Goal: Task Accomplishment & Management: Manage account settings

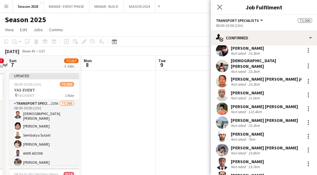
scroll to position [202, 0]
click at [246, 90] on div "[PERSON_NAME]" at bounding box center [247, 93] width 33 height 6
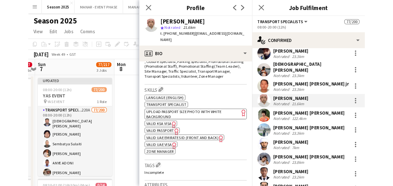
scroll to position [227, 0]
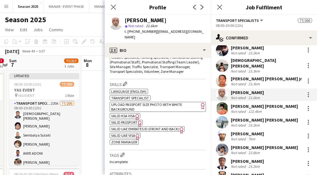
click at [147, 127] on span "VALID UAE EMIRATES ID (FRONT AND BACK)" at bounding box center [145, 129] width 68 height 5
drag, startPoint x: 159, startPoint y: 20, endPoint x: 124, endPoint y: 19, distance: 34.4
click at [124, 19] on div "Helal Mirzam star Not rated 21.6km t. +971527775776 | ramjaane_126@yahoo.com" at bounding box center [158, 29] width 106 height 28
copy div "[PERSON_NAME]"
click at [145, 102] on app-spec-pill "ok-circled2 background Layer 1 cross-circle-red background Layer 1 UPLOAD PASSP…" at bounding box center [158, 107] width 96 height 10
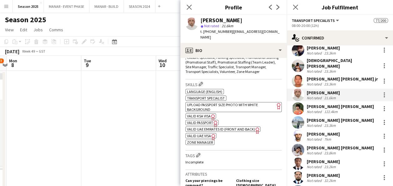
click at [191, 114] on span "VALID KSA VISA" at bounding box center [199, 116] width 24 height 5
click at [210, 120] on span "VALID PASSPORT" at bounding box center [200, 122] width 26 height 5
click at [200, 133] on span "VALID UAE VISA" at bounding box center [199, 135] width 24 height 5
click at [190, 140] on span "ZONE MANAGER" at bounding box center [200, 142] width 26 height 5
click at [305, 104] on div "Mohammed Mir wais khan Not rated 122.4km" at bounding box center [340, 108] width 106 height 13
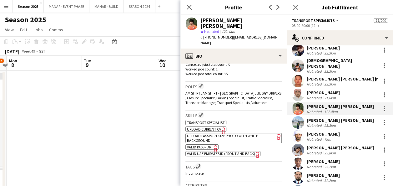
scroll to position [193, 0]
click at [212, 133] on span "UPLOAD PASSPORT SIZE PHOTO WITH WHITE BACKGROUND" at bounding box center [222, 137] width 71 height 9
click at [203, 144] on span "VALID PASSPORT" at bounding box center [200, 146] width 26 height 5
click at [207, 151] on span "VALID UAE EMIRATES ID (FRONT AND BACK)" at bounding box center [221, 153] width 68 height 5
drag, startPoint x: 268, startPoint y: 20, endPoint x: 202, endPoint y: 19, distance: 66.6
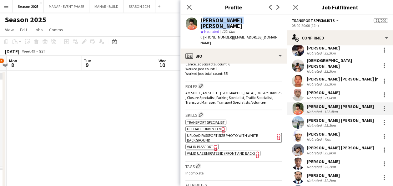
click at [202, 19] on div "[PERSON_NAME] [PERSON_NAME]" at bounding box center [240, 23] width 81 height 11
copy div "[PERSON_NAME] [PERSON_NAME]"
click at [297, 116] on app-user-avatar at bounding box center [298, 122] width 13 height 13
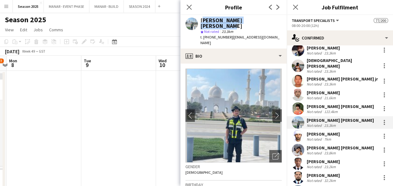
drag, startPoint x: 265, startPoint y: 19, endPoint x: 200, endPoint y: 17, distance: 65.1
click at [200, 17] on div "Abdul Basit Suleman Khan star Not rated 23.3km t. +971542236650 | basit66618@gm…" at bounding box center [233, 31] width 106 height 33
copy div "[PERSON_NAME] [PERSON_NAME]"
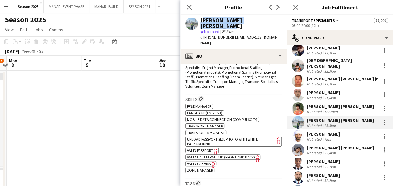
scroll to position [228, 0]
click at [209, 148] on span "VALID PASSPORT" at bounding box center [200, 150] width 26 height 5
click at [208, 148] on span "VALID PASSPORT" at bounding box center [200, 150] width 26 height 5
click at [227, 154] on span "VALID UAE EMIRATES ID (FRONT AND BACK)" at bounding box center [221, 156] width 68 height 5
click at [195, 161] on span "VALID UAE VISA" at bounding box center [199, 163] width 24 height 5
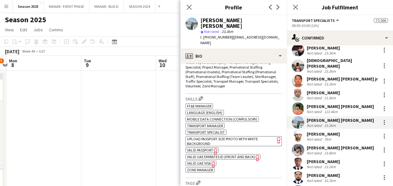
click at [309, 104] on div "[PERSON_NAME] [PERSON_NAME]" at bounding box center [340, 107] width 67 height 6
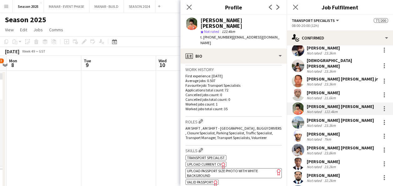
scroll to position [156, 0]
click at [214, 175] on span "VALID UAE EMIRATES ID (FRONT AND BACK)" at bounding box center [221, 189] width 68 height 5
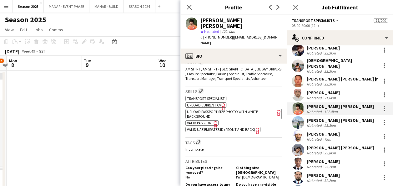
scroll to position [217, 0]
click at [317, 117] on div "[PERSON_NAME] [PERSON_NAME]" at bounding box center [340, 120] width 67 height 6
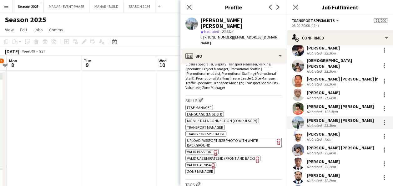
scroll to position [226, 0]
click at [301, 130] on app-user-avatar at bounding box center [298, 136] width 13 height 13
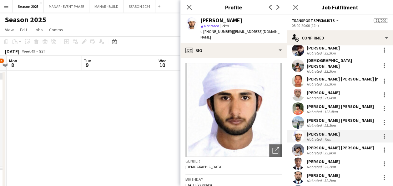
drag, startPoint x: 246, startPoint y: 19, endPoint x: 215, endPoint y: 17, distance: 31.3
click at [215, 18] on div "[PERSON_NAME]" at bounding box center [240, 21] width 81 height 6
drag, startPoint x: 215, startPoint y: 17, endPoint x: 275, endPoint y: 16, distance: 60.0
click at [275, 16] on div "Ahmad Shahmeer star Not rated 7km t. +971521166769 | ahmadshahmeer309@gmail.com" at bounding box center [233, 29] width 106 height 28
click at [253, 19] on div "[PERSON_NAME]" at bounding box center [240, 21] width 81 height 6
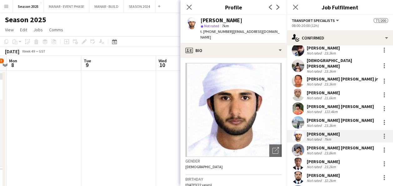
drag, startPoint x: 245, startPoint y: 19, endPoint x: 200, endPoint y: 19, distance: 45.3
click at [200, 19] on div "Ahmad Shahmeer star Not rated 7km t. +971521166769 | ahmadshahmeer309@gmail.com" at bounding box center [233, 29] width 106 height 28
copy div "[PERSON_NAME]"
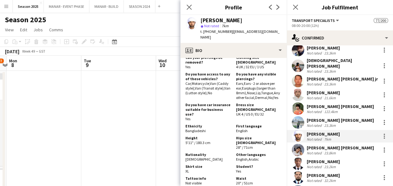
scroll to position [337, 0]
drag, startPoint x: 186, startPoint y: 95, endPoint x: 227, endPoint y: 102, distance: 41.8
click at [227, 102] on h5 "Do you have car insurance suitable for business use?" at bounding box center [208, 109] width 46 height 14
copy h5 "Do you have car insurance suitable for business use?"
click at [308, 145] on div "[PERSON_NAME] [PERSON_NAME]" at bounding box center [340, 148] width 67 height 6
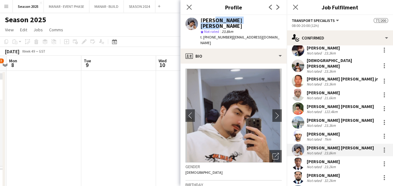
drag, startPoint x: 250, startPoint y: 19, endPoint x: 212, endPoint y: 17, distance: 37.9
click at [212, 18] on div "[PERSON_NAME] [PERSON_NAME]" at bounding box center [240, 23] width 81 height 11
drag, startPoint x: 212, startPoint y: 17, endPoint x: 270, endPoint y: 18, distance: 58.8
click at [270, 18] on app-profile-header "Saad ullah Amanullah star Not rated 23.8km t. +971567687705 | iqasad3@gmail.com" at bounding box center [233, 31] width 106 height 33
drag, startPoint x: 258, startPoint y: 18, endPoint x: 201, endPoint y: 15, distance: 57.3
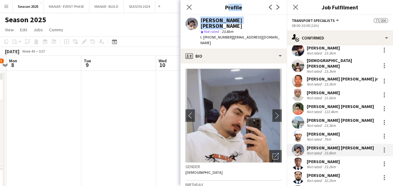
click at [201, 15] on app-crew-profile "Close pop-in Profile Previous Next Saad ullah Amanullah star Not rated 23.8km t…" at bounding box center [233, 93] width 106 height 186
drag, startPoint x: 201, startPoint y: 15, endPoint x: 275, endPoint y: 21, distance: 74.7
click at [275, 21] on app-profile-header "Saad ullah Amanullah star Not rated 23.8km t. +971567687705 | iqasad3@gmail.com" at bounding box center [233, 31] width 106 height 33
click at [264, 18] on div "Saad ullah Amanullah star Not rated 23.8km t. +971567687705 | iqasad3@gmail.com" at bounding box center [233, 31] width 106 height 33
drag, startPoint x: 254, startPoint y: 20, endPoint x: 199, endPoint y: 16, distance: 54.9
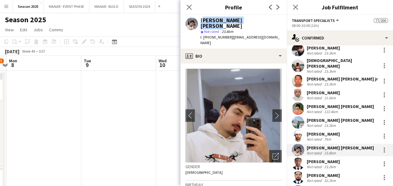
click at [199, 16] on div "Saad ullah Amanullah star Not rated 23.8km t. +971567687705 | iqasad3@gmail.com" at bounding box center [233, 31] width 106 height 33
copy div "[PERSON_NAME] [PERSON_NAME]"
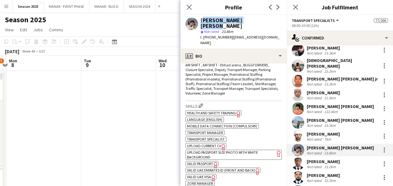
scroll to position [227, 0]
click at [224, 110] on span "Health and Safety Training" at bounding box center [211, 112] width 49 height 5
click at [213, 149] on span "UPLOAD PASSPORT SIZE PHOTO WITH WHITE BACKGROUND" at bounding box center [222, 153] width 71 height 9
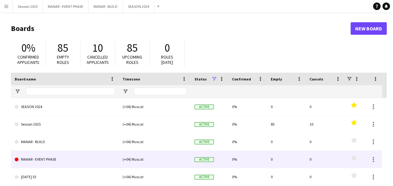
click at [31, 163] on link "MANAR - EVENT PHASE" at bounding box center [65, 159] width 100 height 18
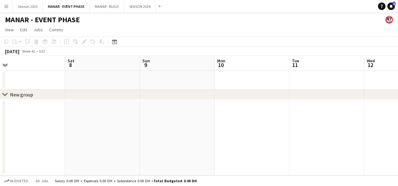
scroll to position [0, 246]
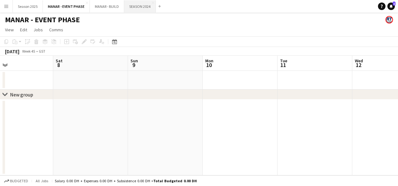
click at [147, 10] on button "SEASON 2024 Close" at bounding box center [140, 6] width 32 height 12
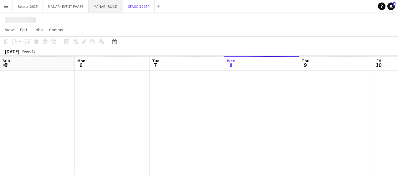
scroll to position [0, 149]
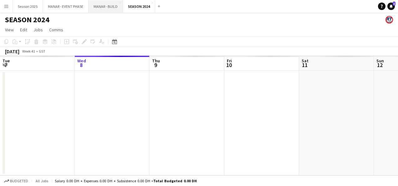
click at [111, 6] on button "MANAR - BUILD Close" at bounding box center [105, 6] width 34 height 12
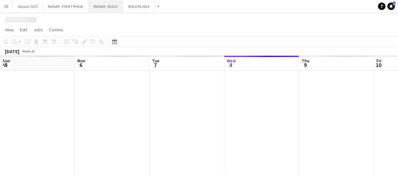
scroll to position [0, 149]
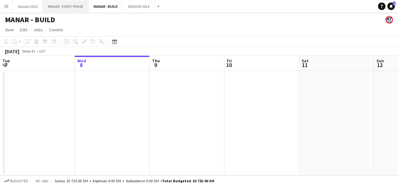
click at [76, 6] on button "MANAR - EVENT PHASE Close" at bounding box center [66, 6] width 46 height 12
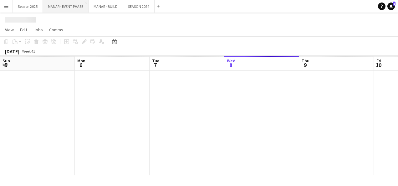
scroll to position [0, 149]
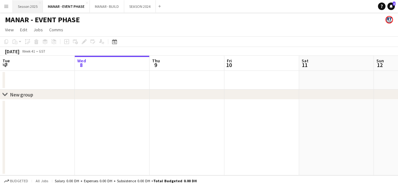
click at [23, 8] on button "Season 2025 Close" at bounding box center [28, 6] width 30 height 12
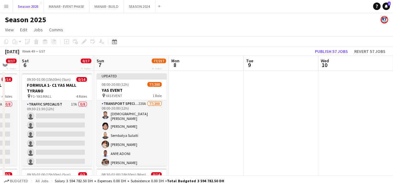
scroll to position [0, 205]
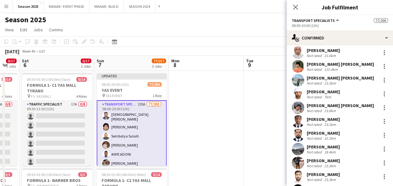
scroll to position [243, 0]
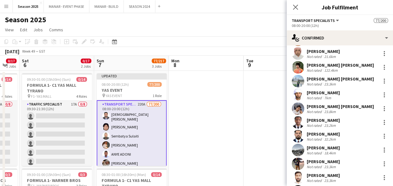
click at [333, 109] on div "23.8km" at bounding box center [330, 111] width 14 height 5
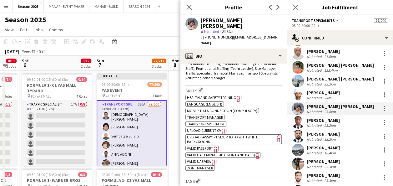
scroll to position [242, 0]
click at [208, 145] on span "VALID PASSPORT" at bounding box center [200, 147] width 26 height 5
click at [205, 152] on span "VALID UAE EMIRATES ID (FRONT AND BACK)" at bounding box center [221, 154] width 68 height 5
click at [208, 159] on span "VALID UAE VISA" at bounding box center [199, 161] width 24 height 5
click at [209, 128] on span "UPLOAD CURRENT CV" at bounding box center [204, 130] width 34 height 5
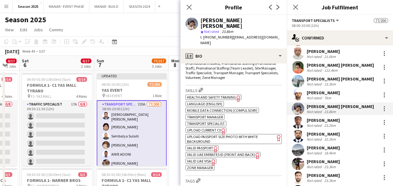
click at [326, 117] on div "[PERSON_NAME]" at bounding box center [323, 120] width 33 height 6
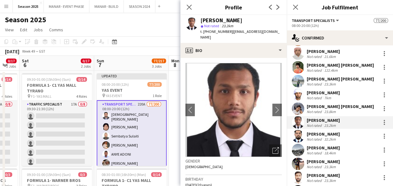
drag, startPoint x: 252, startPoint y: 18, endPoint x: 214, endPoint y: 19, distance: 37.5
click at [214, 19] on div "[PERSON_NAME]" at bounding box center [240, 21] width 81 height 6
drag, startPoint x: 214, startPoint y: 19, endPoint x: 278, endPoint y: 19, distance: 63.5
click at [278, 19] on app-profile-header "Mohammed Hossain star Not rated 23.2km t. +971545994263 | mdoasin221@gmail.com" at bounding box center [233, 29] width 106 height 28
click at [260, 21] on div "[PERSON_NAME]" at bounding box center [240, 21] width 81 height 6
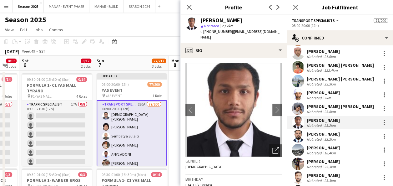
drag, startPoint x: 256, startPoint y: 19, endPoint x: 202, endPoint y: 20, distance: 53.8
click at [202, 20] on div "[PERSON_NAME]" at bounding box center [240, 21] width 81 height 6
copy div "[PERSON_NAME]"
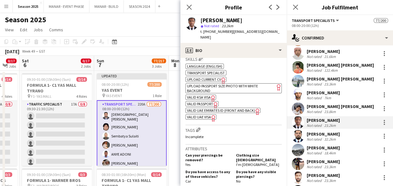
scroll to position [233, 0]
click at [210, 96] on icon "Freelancer has uploaded a photo validation of skill. Click to see" at bounding box center [213, 99] width 7 height 7
click at [206, 102] on span "VALID PASSPORT" at bounding box center [200, 104] width 26 height 5
click at [198, 115] on span "VALID UAE VISA" at bounding box center [199, 117] width 24 height 5
click at [210, 109] on span "VALID UAE EMIRATES ID (FRONT AND BACK)" at bounding box center [221, 111] width 68 height 5
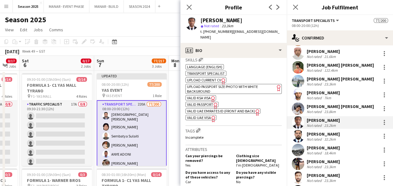
click at [247, 119] on div "Skills Edit crew company skills ok-circled2 background Layer 1 cross-circle-red…" at bounding box center [233, 90] width 96 height 71
click at [322, 131] on div "[PERSON_NAME]" at bounding box center [323, 134] width 33 height 6
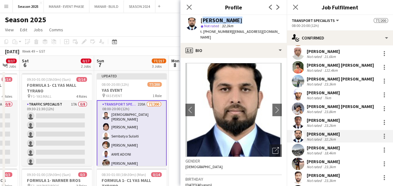
drag, startPoint x: 239, startPoint y: 20, endPoint x: 202, endPoint y: 20, distance: 37.5
click at [202, 20] on div "[PERSON_NAME]" at bounding box center [240, 21] width 81 height 6
copy div "[PERSON_NAME]"
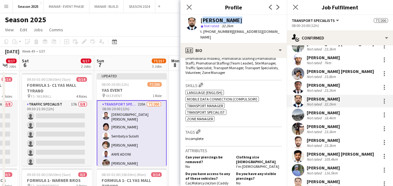
scroll to position [279, 0]
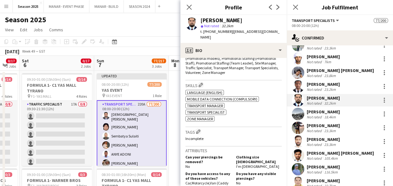
click at [318, 109] on div "[PERSON_NAME]" at bounding box center [323, 112] width 33 height 6
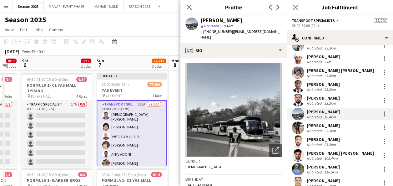
drag, startPoint x: 239, startPoint y: 18, endPoint x: 200, endPoint y: 18, distance: 38.5
click at [200, 18] on div "[PERSON_NAME]" at bounding box center [240, 21] width 81 height 6
copy div "[PERSON_NAME]"
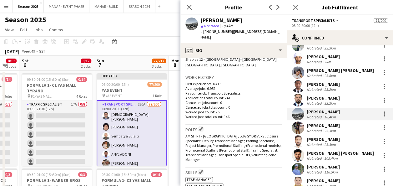
scroll to position [248, 0]
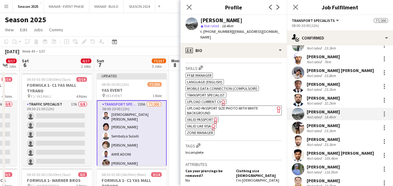
click at [206, 109] on span "UPLOAD PASSPORT SIZE PHOTO WITH WHITE BACKGROUND" at bounding box center [222, 110] width 71 height 9
click at [199, 118] on span "VALID PASSPORT" at bounding box center [200, 119] width 26 height 5
click at [199, 125] on span "VALID UAE VISA" at bounding box center [199, 126] width 24 height 5
click at [204, 126] on span "VALID UAE VISA" at bounding box center [199, 126] width 24 height 5
click at [212, 118] on span "VALID PASSPORT" at bounding box center [200, 119] width 26 height 5
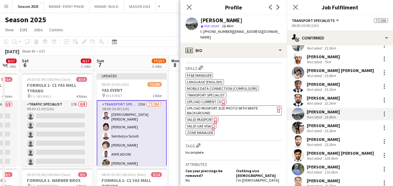
click at [298, 121] on app-user-avatar at bounding box center [298, 127] width 13 height 13
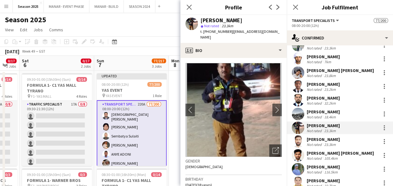
drag, startPoint x: 242, startPoint y: 18, endPoint x: 200, endPoint y: 19, distance: 42.5
click at [200, 19] on div "Waheed Shaikh star Not rated 23.3km t. +971568591061 | waheed.shaikh201311@gmai…" at bounding box center [233, 29] width 106 height 28
copy div "[PERSON_NAME]"
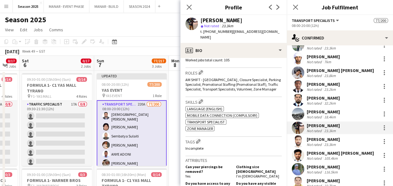
scroll to position [206, 0]
click at [323, 136] on div "[PERSON_NAME]" at bounding box center [323, 139] width 33 height 6
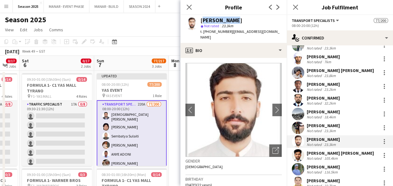
drag, startPoint x: 236, startPoint y: 19, endPoint x: 200, endPoint y: 18, distance: 36.6
click at [200, 18] on div "Haji Rehman star Not rated 23.3km t. +971525858423 | hajirehman788864@gmail.com" at bounding box center [233, 29] width 106 height 28
copy div "[PERSON_NAME]"
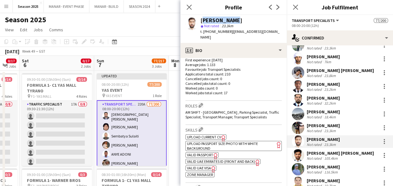
scroll to position [176, 0]
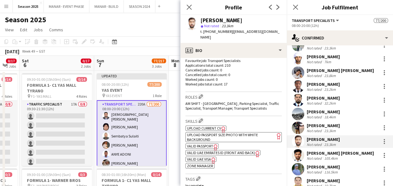
click at [210, 144] on span "VALID PASSPORT" at bounding box center [200, 146] width 26 height 5
click at [237, 132] on span "UPLOAD PASSPORT SIZE PHOTO WITH WHITE BACKGROUND" at bounding box center [222, 136] width 71 height 9
click at [204, 150] on span "VALID UAE EMIRATES ID (FRONT AND BACK)" at bounding box center [221, 152] width 68 height 5
click at [202, 157] on span "VALID UAE VISA" at bounding box center [199, 159] width 24 height 5
click at [206, 144] on span "VALID PASSPORT" at bounding box center [200, 146] width 26 height 5
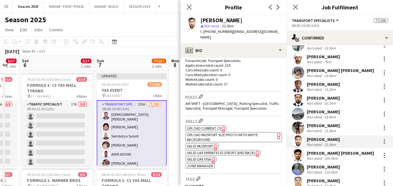
click at [204, 150] on span "VALID UAE EMIRATES ID (FRONT AND BACK)" at bounding box center [221, 152] width 68 height 5
click at [205, 157] on span "VALID UAE VISA" at bounding box center [199, 159] width 24 height 5
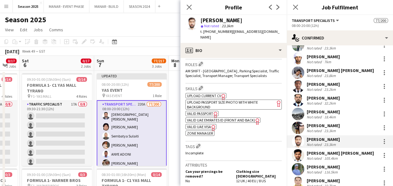
scroll to position [210, 0]
click at [230, 117] on span "VALID UAE EMIRATES ID (FRONT AND BACK)" at bounding box center [221, 119] width 68 height 5
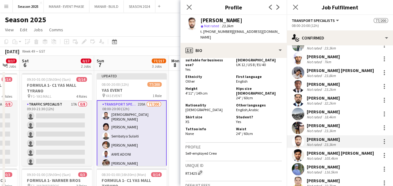
scroll to position [359, 0]
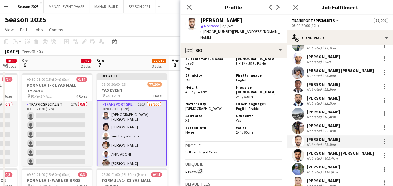
click at [319, 150] on div "[PERSON_NAME] [PERSON_NAME]" at bounding box center [340, 153] width 67 height 6
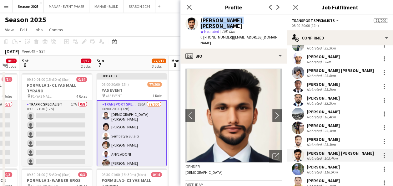
drag, startPoint x: 268, startPoint y: 19, endPoint x: 201, endPoint y: 19, distance: 66.6
click at [201, 19] on div "[PERSON_NAME] [PERSON_NAME]" at bounding box center [240, 23] width 81 height 11
copy div "[PERSON_NAME] [PERSON_NAME]"
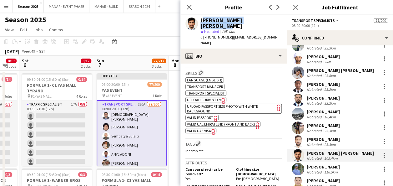
scroll to position [252, 0]
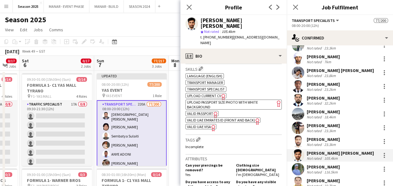
click at [207, 103] on span "UPLOAD PASSPORT SIZE PHOTO WITH WHITE BACKGROUND" at bounding box center [222, 104] width 71 height 9
click at [300, 135] on app-user-avatar at bounding box center [298, 141] width 13 height 13
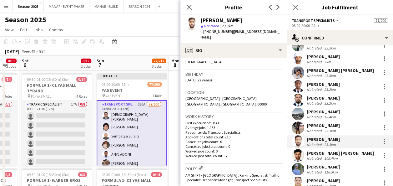
scroll to position [165, 0]
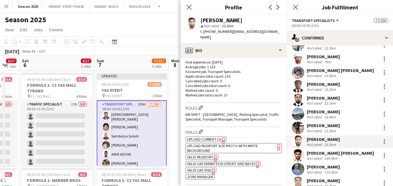
click at [298, 149] on app-user-avatar at bounding box center [298, 155] width 13 height 13
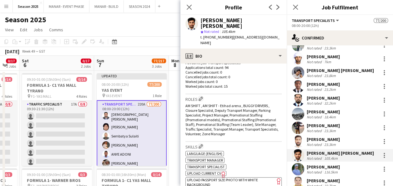
scroll to position [266, 0]
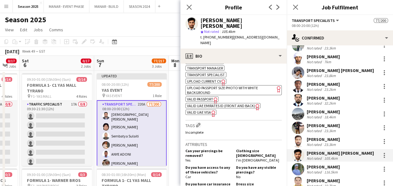
click at [201, 97] on span "VALID PASSPORT" at bounding box center [200, 99] width 26 height 5
click at [210, 105] on span "VALID UAE EMIRATES ID (FRONT AND BACK)" at bounding box center [221, 105] width 68 height 5
click at [205, 109] on div "ok-circled2 background Layer 1 cross-circle-red background Layer 1 Language (En…" at bounding box center [233, 86] width 96 height 57
click at [200, 111] on span "VALID UAE VISA" at bounding box center [199, 112] width 24 height 5
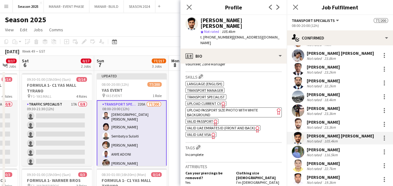
scroll to position [288, 0]
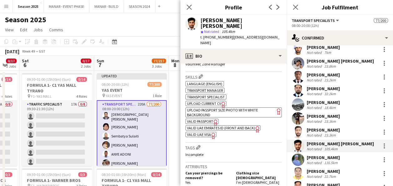
click at [328, 160] on div "116.5km" at bounding box center [331, 162] width 16 height 5
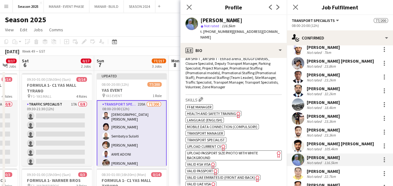
scroll to position [221, 0]
drag, startPoint x: 244, startPoint y: 21, endPoint x: 208, endPoint y: 18, distance: 36.4
click at [208, 18] on div "[PERSON_NAME]" at bounding box center [221, 21] width 42 height 6
drag, startPoint x: 208, startPoint y: 18, endPoint x: 277, endPoint y: 18, distance: 69.1
click at [277, 18] on app-profile-header "Mughais ur Rahman star Not rated 116.5km t. +971563454420 | mr.moiz2828@gmail.c…" at bounding box center [233, 29] width 106 height 28
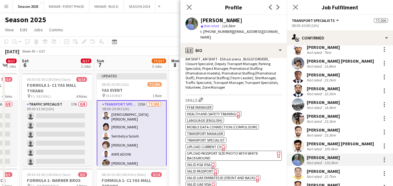
drag, startPoint x: 253, startPoint y: 18, endPoint x: 202, endPoint y: 18, distance: 51.0
click at [202, 18] on div "[PERSON_NAME]" at bounding box center [240, 21] width 81 height 6
copy div "[PERSON_NAME]"
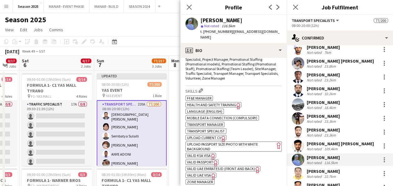
scroll to position [231, 0]
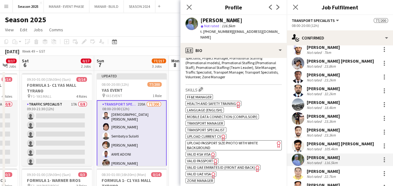
click at [234, 140] on app-spec-pill "ok-circled2 background Layer 1 cross-circle-red background Layer 1 UPLOAD PASSP…" at bounding box center [233, 145] width 96 height 10
click at [203, 151] on app-spec-pill "ok-circled2 background Layer 1 cross-circle-red background Layer 1 VALID KSA VI…" at bounding box center [200, 153] width 31 height 5
click at [203, 158] on span "VALID PASSPORT" at bounding box center [200, 160] width 26 height 5
click at [199, 158] on span "VALID PASSPORT" at bounding box center [200, 160] width 26 height 5
click at [201, 158] on span "VALID PASSPORT" at bounding box center [200, 160] width 26 height 5
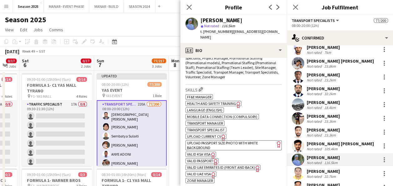
click at [207, 165] on span "VALID UAE EMIRATES ID (FRONT AND BACK)" at bounding box center [221, 167] width 68 height 5
click at [200, 171] on span "VALID UAE VISA" at bounding box center [199, 173] width 24 height 5
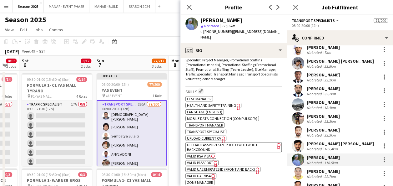
scroll to position [311, 0]
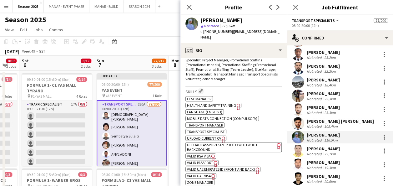
click at [318, 151] on div "Not rated" at bounding box center [315, 153] width 16 height 5
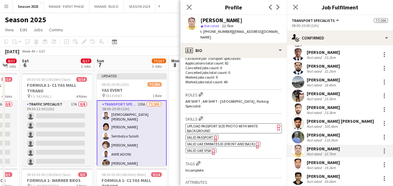
scroll to position [146, 0]
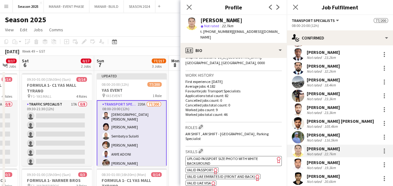
click at [255, 23] on div "star Not rated 22.7km" at bounding box center [240, 26] width 81 height 6
drag, startPoint x: 241, startPoint y: 19, endPoint x: 201, endPoint y: 17, distance: 40.4
click at [201, 18] on div "[PERSON_NAME]" at bounding box center [240, 21] width 81 height 6
copy div "[PERSON_NAME]"
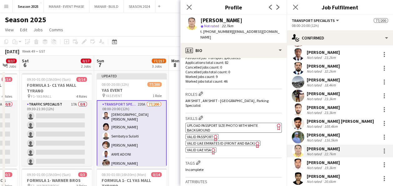
click at [194, 134] on span "VALID PASSPORT" at bounding box center [200, 136] width 26 height 5
click at [201, 134] on span "VALID PASSPORT" at bounding box center [200, 136] width 26 height 5
click at [243, 123] on span "UPLOAD PASSPORT SIZE PHOTO WITH WHITE BACKGROUND" at bounding box center [222, 127] width 71 height 9
click at [211, 141] on span "VALID UAE EMIRATES ID (FRONT AND BACK)" at bounding box center [221, 143] width 68 height 5
click at [204, 147] on span "VALID UAE VISA" at bounding box center [199, 149] width 24 height 5
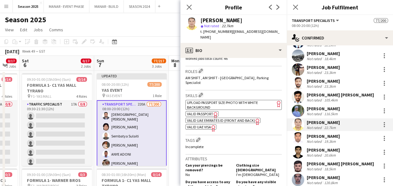
scroll to position [338, 0]
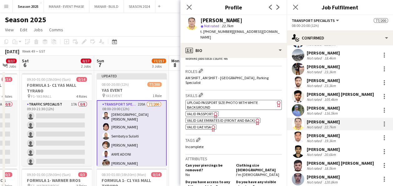
click at [325, 133] on div "[PERSON_NAME]" at bounding box center [323, 136] width 33 height 6
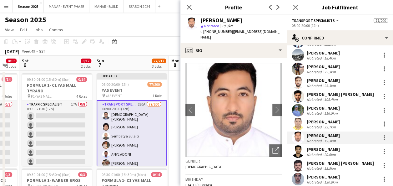
drag, startPoint x: 240, startPoint y: 21, endPoint x: 200, endPoint y: 17, distance: 40.8
click at [200, 17] on div "Nasir Balooshi star Not rated 19.3km t. +971509673153 | sweetnsr115@gmail.com" at bounding box center [233, 29] width 106 height 28
copy div "[PERSON_NAME]"
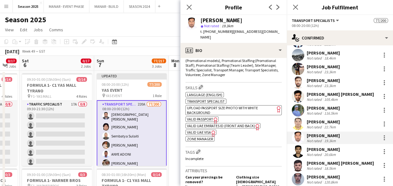
scroll to position [234, 0]
click at [225, 111] on app-spec-pill "ok-circled2 background Layer 1 cross-circle-red background Layer 1 UPLOAD PASSP…" at bounding box center [233, 110] width 96 height 10
click at [210, 118] on span "VALID PASSPORT" at bounding box center [200, 118] width 26 height 5
click at [202, 132] on span "VALID UAE VISA" at bounding box center [199, 131] width 24 height 5
click at [197, 131] on span "VALID UAE VISA" at bounding box center [199, 131] width 24 height 5
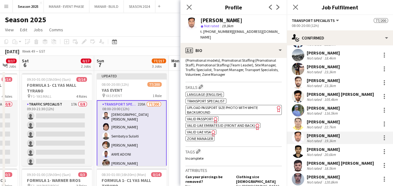
click at [204, 124] on span "VALID UAE EMIRATES ID (FRONT AND BACK)" at bounding box center [221, 125] width 68 height 5
click at [202, 118] on span "VALID PASSPORT" at bounding box center [200, 118] width 26 height 5
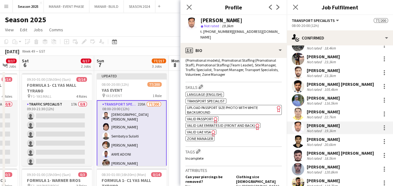
scroll to position [348, 0]
click at [325, 136] on div "[PERSON_NAME]" at bounding box center [323, 139] width 33 height 6
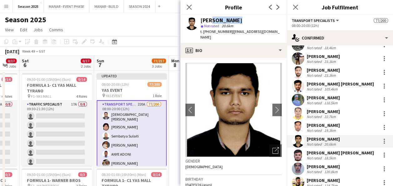
drag, startPoint x: 235, startPoint y: 18, endPoint x: 208, endPoint y: 17, distance: 27.5
click at [208, 18] on div "[PERSON_NAME]" at bounding box center [240, 21] width 81 height 6
drag, startPoint x: 208, startPoint y: 17, endPoint x: 269, endPoint y: 21, distance: 61.7
click at [269, 21] on div "[PERSON_NAME]" at bounding box center [240, 21] width 81 height 6
click at [240, 18] on div "[PERSON_NAME]" at bounding box center [240, 21] width 81 height 6
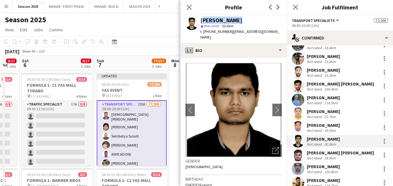
drag, startPoint x: 240, startPoint y: 19, endPoint x: 199, endPoint y: 17, distance: 40.4
click at [199, 17] on div "sadman iqbal star Not rated 20.6km t. +971563612619 | sadmaniqbal55@gmail.com" at bounding box center [233, 29] width 106 height 28
copy div "[PERSON_NAME]"
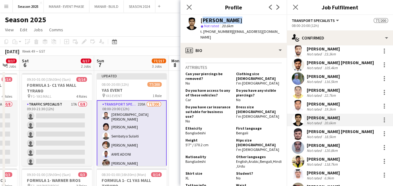
scroll to position [370, 0]
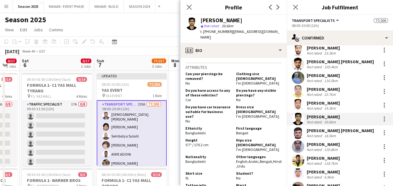
click at [312, 128] on div "[PERSON_NAME] [PERSON_NAME]" at bounding box center [340, 131] width 67 height 6
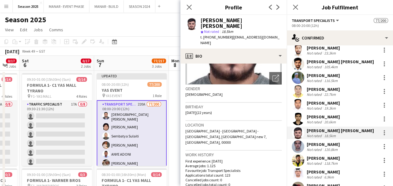
scroll to position [73, 0]
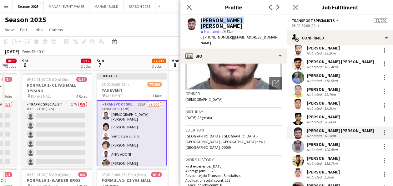
drag, startPoint x: 248, startPoint y: 20, endPoint x: 200, endPoint y: 16, distance: 48.0
click at [200, 16] on div "Syed Ahmed Sajjad star Not rated 18.5km t. +971567485485 | ahmadsajjad122518791…" at bounding box center [233, 31] width 106 height 33
click at [336, 140] on div "Siraj Mirzamuddin Not rated 120.8km" at bounding box center [340, 146] width 106 height 13
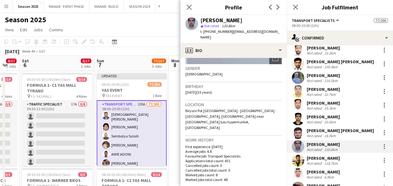
scroll to position [89, 0]
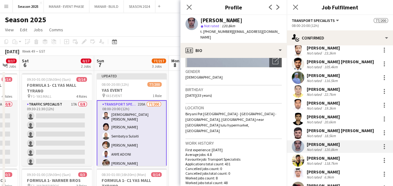
drag, startPoint x: 250, startPoint y: 19, endPoint x: 207, endPoint y: 17, distance: 43.8
click at [207, 18] on div "[PERSON_NAME]" at bounding box center [240, 21] width 81 height 6
click at [255, 20] on div "[PERSON_NAME]" at bounding box center [240, 21] width 81 height 6
drag, startPoint x: 251, startPoint y: 19, endPoint x: 200, endPoint y: 17, distance: 51.3
click at [200, 17] on div "Siraj Mirzamuddin star Not rated 120.8km t. +971505430545 | maroon_7396@yahoo.c…" at bounding box center [233, 29] width 106 height 28
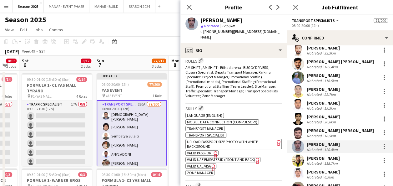
scroll to position [224, 0]
click at [226, 139] on span "UPLOAD PASSPORT SIZE PHOTO WITH WHITE BACKGROUND" at bounding box center [222, 143] width 71 height 9
click at [209, 150] on span "VALID PASSPORT" at bounding box center [200, 152] width 26 height 5
click at [219, 157] on span "VALID UAE EMIRATES ID (FRONT AND BACK)" at bounding box center [221, 159] width 68 height 5
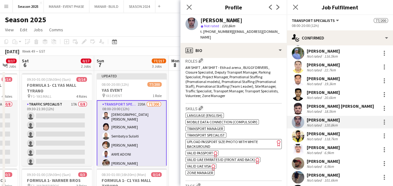
scroll to position [395, 0]
click at [314, 130] on div "[PERSON_NAME]" at bounding box center [323, 133] width 33 height 6
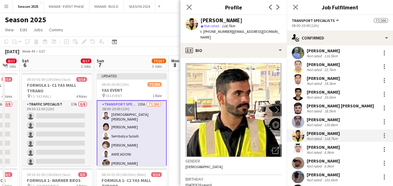
drag, startPoint x: 249, startPoint y: 19, endPoint x: 200, endPoint y: 16, distance: 48.9
click at [200, 16] on div "Ahmad yaseen Wali star Not rated 118.7km t. +971566621613 | ahmedyaseenwali@gma…" at bounding box center [233, 29] width 106 height 28
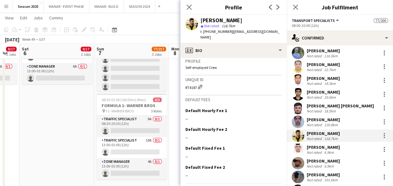
scroll to position [439, 0]
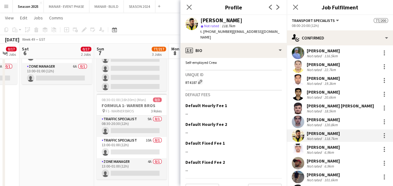
click at [315, 144] on div "[PERSON_NAME]" at bounding box center [323, 147] width 33 height 6
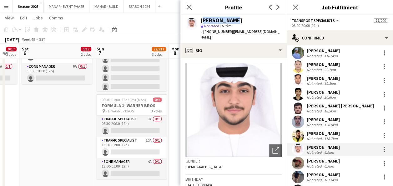
drag, startPoint x: 227, startPoint y: 18, endPoint x: 202, endPoint y: 16, distance: 25.8
click at [202, 16] on div "Abdul Jalil star Not rated 6.9km t. +9710503335232 | abduljalil5920@gmail.com" at bounding box center [233, 29] width 106 height 28
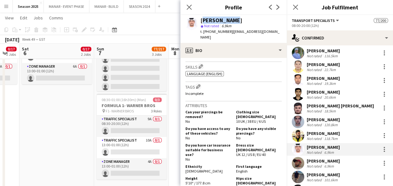
scroll to position [228, 0]
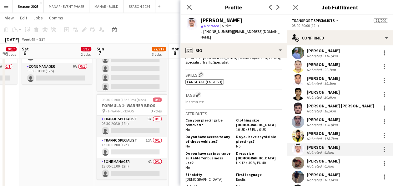
click at [322, 158] on div "[PERSON_NAME]" at bounding box center [323, 161] width 33 height 6
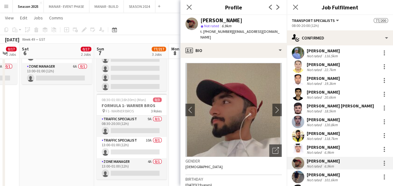
drag, startPoint x: 243, startPoint y: 20, endPoint x: 201, endPoint y: 16, distance: 42.4
click at [201, 16] on div "SAEED Alblooshi star Not rated 6.9km t. +971563442315 | ggromyo@gmail.com" at bounding box center [233, 29] width 106 height 28
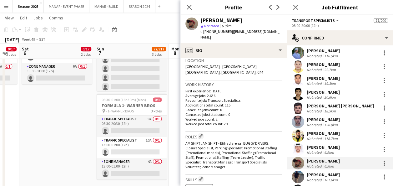
scroll to position [227, 0]
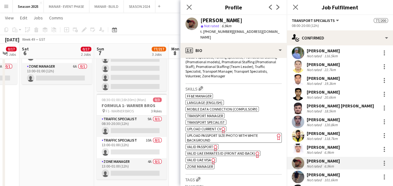
click at [215, 126] on span "UPLOAD CURRENT CV" at bounding box center [204, 128] width 34 height 5
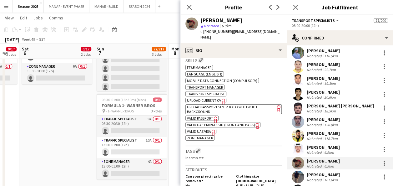
scroll to position [255, 0]
click at [215, 105] on span "UPLOAD PASSPORT SIZE PHOTO WITH WHITE BACKGROUND" at bounding box center [222, 109] width 71 height 9
click at [203, 116] on span "VALID PASSPORT" at bounding box center [200, 118] width 26 height 5
click at [202, 123] on span "VALID UAE EMIRATES ID (FRONT AND BACK)" at bounding box center [221, 125] width 68 height 5
click at [199, 129] on app-spec-pill "ok-circled2 background Layer 1 cross-circle-red background Layer 1 VALID UAE VI…" at bounding box center [200, 131] width 31 height 5
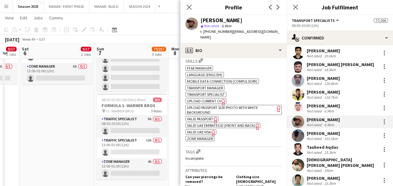
scroll to position [438, 0]
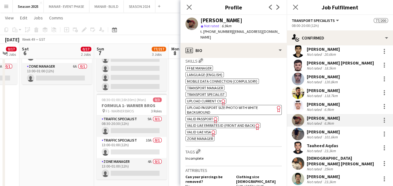
click at [327, 129] on div "[PERSON_NAME]" at bounding box center [323, 132] width 33 height 6
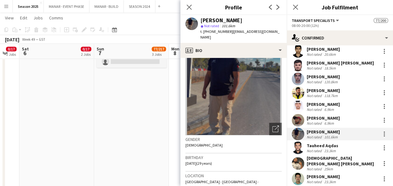
scroll to position [0, 0]
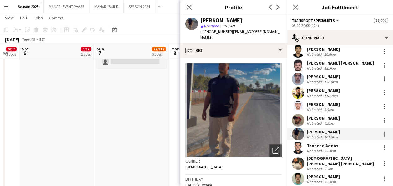
drag, startPoint x: 251, startPoint y: 21, endPoint x: 201, endPoint y: 19, distance: 50.0
click at [201, 19] on div "[PERSON_NAME]" at bounding box center [240, 21] width 81 height 6
drag, startPoint x: 201, startPoint y: 19, endPoint x: 264, endPoint y: 18, distance: 62.6
click at [264, 18] on div "[PERSON_NAME]" at bounding box center [240, 21] width 81 height 6
click at [256, 18] on div "[PERSON_NAME]" at bounding box center [240, 21] width 81 height 6
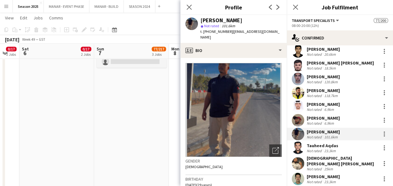
drag, startPoint x: 255, startPoint y: 19, endPoint x: 200, endPoint y: 18, distance: 54.7
click at [200, 18] on div "Ismail Abdulrehman star Not rated 101.6km t. +971585455556 | iismail.abdulreman…" at bounding box center [233, 29] width 106 height 28
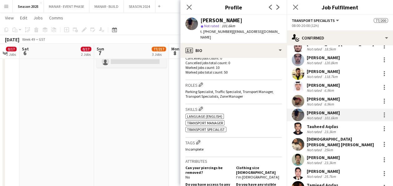
scroll to position [457, 0]
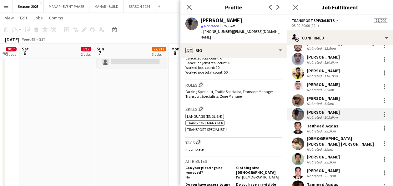
click at [315, 123] on div "Tauheed Aqdas" at bounding box center [323, 126] width 32 height 6
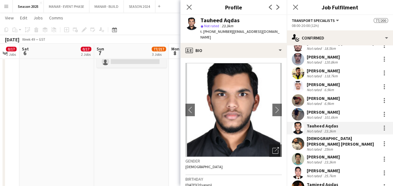
drag, startPoint x: 239, startPoint y: 19, endPoint x: 199, endPoint y: 18, distance: 39.7
click at [199, 18] on div "Tauheed Aqdas star Not rated 23.3km t. +971527026858 | tauheedaqdas2005@gmail.c…" at bounding box center [233, 29] width 106 height 28
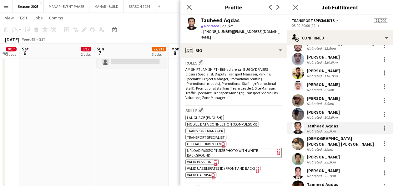
scroll to position [211, 0]
click at [229, 147] on span "UPLOAD PASSPORT SIZE PHOTO WITH WHITE BACKGROUND" at bounding box center [222, 151] width 71 height 9
click at [208, 159] on span "VALID PASSPORT" at bounding box center [200, 161] width 26 height 5
click at [204, 165] on span "VALID UAE EMIRATES ID (FRONT AND BACK)" at bounding box center [221, 167] width 68 height 5
click at [196, 172] on span "VALID UAE VISA" at bounding box center [199, 174] width 24 height 5
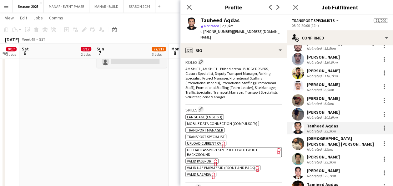
click at [338, 135] on div "[DEMOGRAPHIC_DATA][PERSON_NAME] [PERSON_NAME]" at bounding box center [342, 140] width 71 height 11
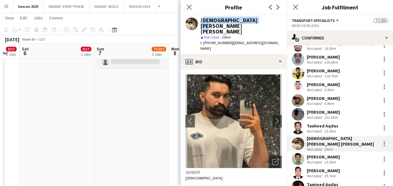
drag, startPoint x: 262, startPoint y: 20, endPoint x: 201, endPoint y: 18, distance: 60.4
click at [201, 18] on div "[DEMOGRAPHIC_DATA][PERSON_NAME] [PERSON_NAME]" at bounding box center [240, 26] width 81 height 17
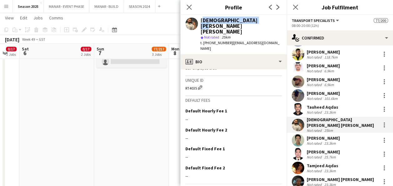
scroll to position [478, 0]
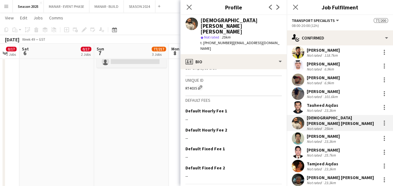
click at [330, 132] on div "John ronald Hingone Not rated 23.3km" at bounding box center [340, 138] width 106 height 13
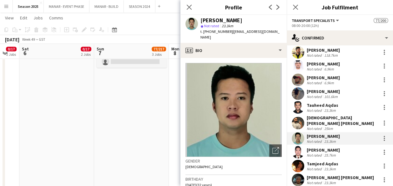
drag, startPoint x: 254, startPoint y: 21, endPoint x: 201, endPoint y: 20, distance: 52.5
click at [201, 20] on div "[PERSON_NAME]" at bounding box center [240, 21] width 81 height 6
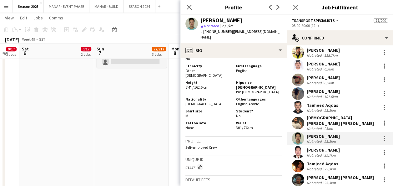
scroll to position [351, 0]
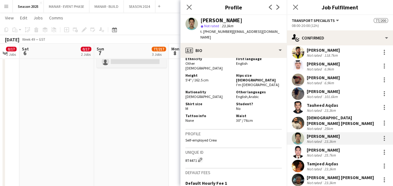
click at [323, 147] on div "[PERSON_NAME]" at bounding box center [323, 150] width 33 height 6
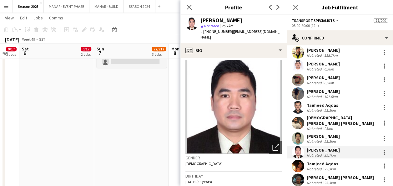
scroll to position [0, 0]
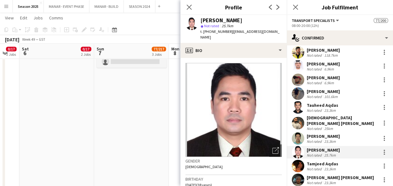
drag, startPoint x: 259, startPoint y: 20, endPoint x: 198, endPoint y: 18, distance: 60.4
click at [198, 18] on div "Markjoseph marklakay star Not rated 25.7km t. +971551441554 | markjosephboken19…" at bounding box center [233, 29] width 106 height 28
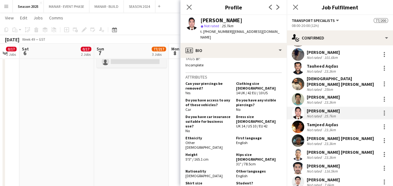
scroll to position [518, 0]
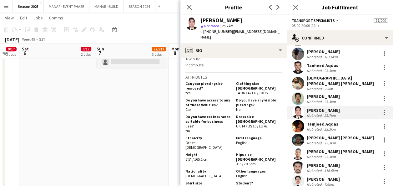
click at [295, 120] on app-user-avatar at bounding box center [298, 126] width 13 height 13
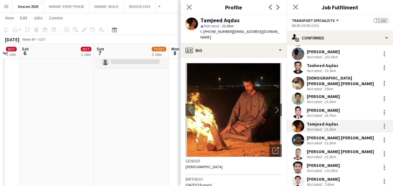
drag, startPoint x: 239, startPoint y: 18, endPoint x: 205, endPoint y: 17, distance: 33.8
drag, startPoint x: 205, startPoint y: 17, endPoint x: 205, endPoint y: 8, distance: 9.4
click at [205, 8] on h3 "Profile" at bounding box center [233, 7] width 106 height 8
drag, startPoint x: 239, startPoint y: 22, endPoint x: 201, endPoint y: 19, distance: 37.6
click at [201, 19] on div "Tamjeed Aqdas" at bounding box center [240, 21] width 81 height 6
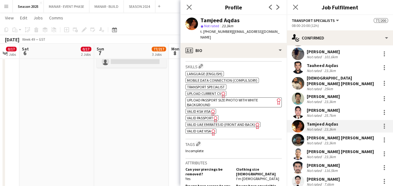
scroll to position [254, 0]
click at [205, 91] on div "ok-circled2 background Layer 1 cross-circle-red background Layer 1 Language (En…" at bounding box center [233, 102] width 96 height 64
click at [210, 98] on span "UPLOAD PASSPORT SIZE PHOTO WITH WHITE BACKGROUND" at bounding box center [222, 102] width 71 height 9
click at [203, 109] on span "VALID KSA VISA" at bounding box center [199, 111] width 24 height 5
click at [205, 116] on span "VALID PASSPORT" at bounding box center [200, 118] width 26 height 5
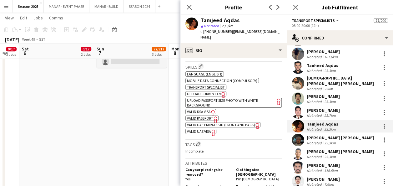
click at [216, 122] on span "VALID UAE EMIRATES ID (FRONT AND BACK)" at bounding box center [221, 124] width 68 height 5
click at [195, 129] on span "VALID UAE VISA" at bounding box center [199, 131] width 24 height 5
click at [334, 140] on div "23.3km" at bounding box center [330, 142] width 14 height 5
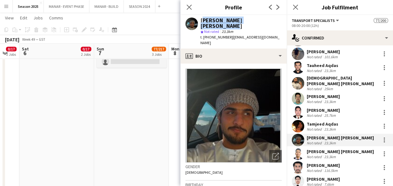
drag, startPoint x: 273, startPoint y: 19, endPoint x: 201, endPoint y: 16, distance: 72.6
click at [201, 16] on div "Mansoor Ahmad Abdul Salam star Not rated 23.3km t. +971504342180 | manaooralbal…" at bounding box center [233, 31] width 106 height 33
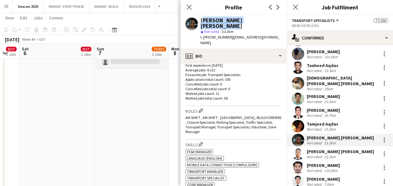
scroll to position [168, 0]
click at [317, 149] on div "[PERSON_NAME] [PERSON_NAME]" at bounding box center [340, 152] width 67 height 6
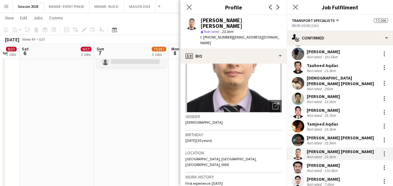
scroll to position [0, 0]
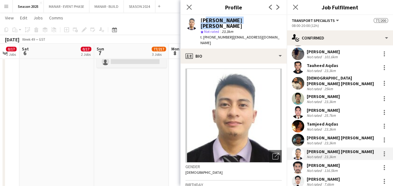
drag, startPoint x: 255, startPoint y: 20, endPoint x: 202, endPoint y: 19, distance: 53.2
click at [202, 19] on div "[PERSON_NAME] [PERSON_NAME]" at bounding box center [240, 23] width 81 height 11
drag, startPoint x: 202, startPoint y: 19, endPoint x: 267, endPoint y: 19, distance: 65.4
click at [267, 19] on div "Jhun Paolo Catapang star Not rated 23.3km t. +971526899691 | japes1429@gmail.com" at bounding box center [233, 31] width 106 height 33
click at [253, 19] on div "[PERSON_NAME] [PERSON_NAME]" at bounding box center [240, 23] width 81 height 11
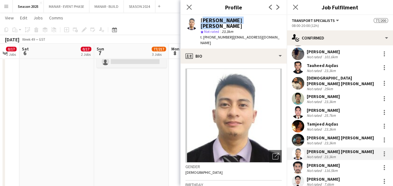
drag, startPoint x: 258, startPoint y: 19, endPoint x: 201, endPoint y: 16, distance: 57.0
click at [201, 16] on div "Jhun Paolo Catapang star Not rated 23.3km t. +971526899691 | japes1429@gmail.com" at bounding box center [233, 31] width 106 height 33
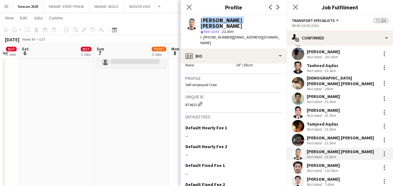
scroll to position [407, 0]
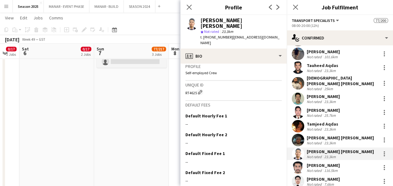
click at [316, 168] on div "Not rated" at bounding box center [315, 170] width 16 height 5
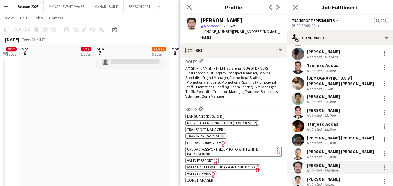
scroll to position [212, 0]
drag, startPoint x: 230, startPoint y: 19, endPoint x: 201, endPoint y: 17, distance: 29.7
click at [201, 18] on div "[PERSON_NAME]" at bounding box center [240, 21] width 81 height 6
click at [210, 147] on span "UPLOAD PASSPORT SIZE PHOTO WITH WHITE BACKGROUND" at bounding box center [222, 151] width 71 height 9
click at [218, 147] on span "UPLOAD PASSPORT SIZE PHOTO WITH WHITE BACKGROUND" at bounding box center [222, 151] width 71 height 9
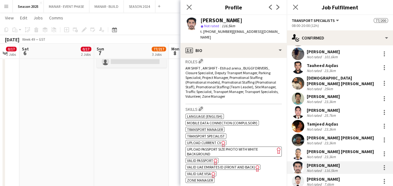
click at [204, 158] on span "VALID PASSPORT" at bounding box center [200, 160] width 26 height 5
click at [206, 158] on span "VALID PASSPORT" at bounding box center [200, 160] width 26 height 5
click at [200, 158] on div "ok-circled2 background Layer 1 cross-circle-red background Layer 1 Language (En…" at bounding box center [233, 147] width 96 height 70
click at [200, 164] on span "VALID UAE EMIRATES ID (FRONT AND BACK)" at bounding box center [221, 166] width 68 height 5
click at [192, 171] on span "VALID UAE VISA" at bounding box center [199, 173] width 24 height 5
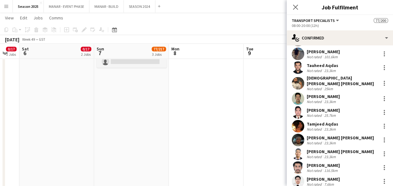
click at [329, 162] on div "[PERSON_NAME]" at bounding box center [323, 165] width 33 height 6
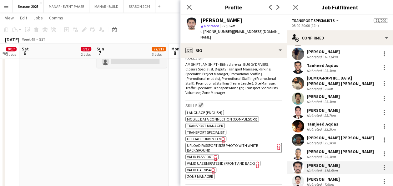
scroll to position [220, 0]
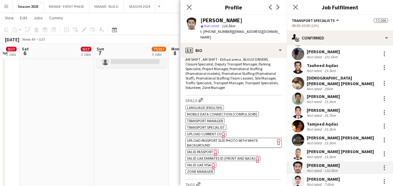
click at [300, 175] on app-user-avatar at bounding box center [298, 181] width 13 height 13
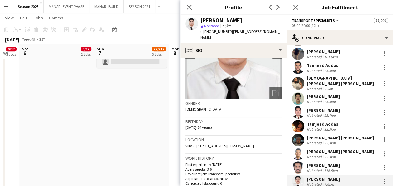
scroll to position [52, 0]
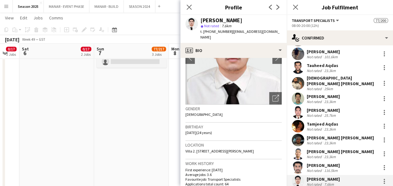
drag, startPoint x: 255, startPoint y: 19, endPoint x: 201, endPoint y: 20, distance: 53.8
click at [201, 20] on div "[PERSON_NAME]" at bounding box center [240, 21] width 81 height 6
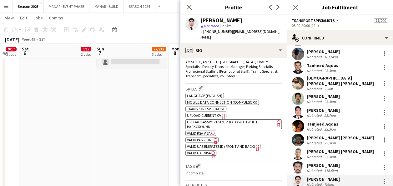
click at [225, 122] on span "UPLOAD PASSPORT SIZE PHOTO WITH WHITE BACKGROUND" at bounding box center [222, 123] width 71 height 9
click at [205, 134] on span "VALID KSA VISA" at bounding box center [199, 133] width 24 height 5
click at [196, 146] on span "VALID UAE EMIRATES ID (FRONT AND BACK)" at bounding box center [221, 146] width 68 height 5
click at [200, 153] on span "VALID UAE VISA" at bounding box center [199, 152] width 24 height 5
click at [207, 139] on span "VALID PASSPORT" at bounding box center [200, 139] width 26 height 5
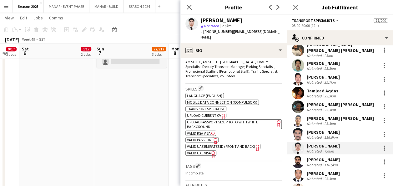
scroll to position [553, 0]
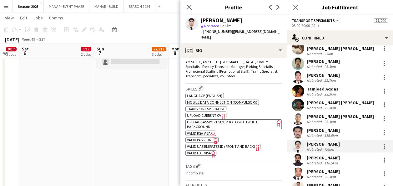
click at [340, 155] on div "[PERSON_NAME]" at bounding box center [323, 158] width 33 height 6
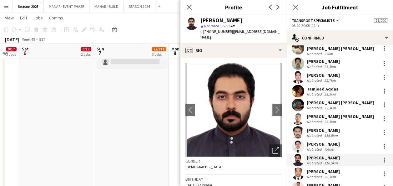
drag, startPoint x: 258, startPoint y: 18, endPoint x: 200, endPoint y: 18, distance: 57.5
click at [200, 18] on div "[PERSON_NAME]" at bounding box center [240, 21] width 81 height 6
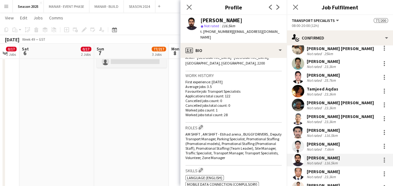
scroll to position [263, 0]
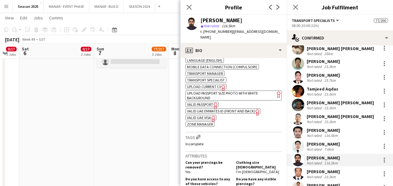
click at [203, 91] on span "UPLOAD PASSPORT SIZE PHOTO WITH WHITE BACKGROUND" at bounding box center [222, 95] width 71 height 9
click at [200, 102] on span "VALID PASSPORT" at bounding box center [200, 104] width 26 height 5
click at [205, 109] on span "VALID UAE EMIRATES ID (FRONT AND BACK)" at bounding box center [221, 111] width 68 height 5
click at [195, 115] on span "VALID UAE VISA" at bounding box center [199, 117] width 24 height 5
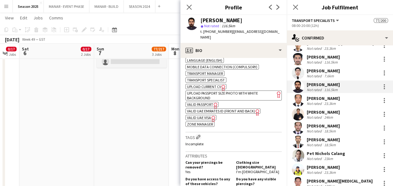
scroll to position [629, 0]
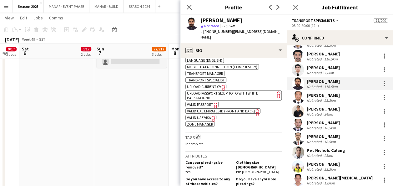
click at [315, 92] on div "[PERSON_NAME]" at bounding box center [323, 95] width 33 height 6
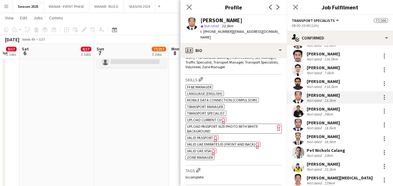
scroll to position [241, 0]
click at [242, 124] on span "UPLOAD PASSPORT SIZE PHOTO WITH WHITE BACKGROUND" at bounding box center [222, 128] width 71 height 9
click at [202, 135] on span "VALID PASSPORT" at bounding box center [200, 137] width 26 height 5
click at [210, 141] on span "VALID UAE EMIRATES ID (FRONT AND BACK)" at bounding box center [221, 143] width 68 height 5
click at [205, 136] on div "ok-circled2 background Layer 1 cross-circle-red background Layer 1 FF&E MANAGER…" at bounding box center [233, 121] width 96 height 77
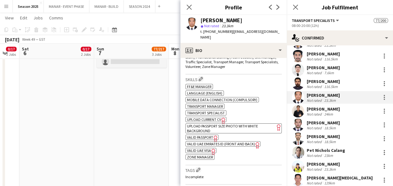
click at [206, 148] on span "VALID UAE VISA" at bounding box center [199, 150] width 24 height 5
drag, startPoint x: 238, startPoint y: 20, endPoint x: 203, endPoint y: 20, distance: 34.7
click at [203, 20] on div "[PERSON_NAME]" at bounding box center [240, 21] width 81 height 6
drag, startPoint x: 203, startPoint y: 20, endPoint x: 261, endPoint y: 18, distance: 57.9
click at [261, 18] on div "[PERSON_NAME]" at bounding box center [240, 21] width 81 height 6
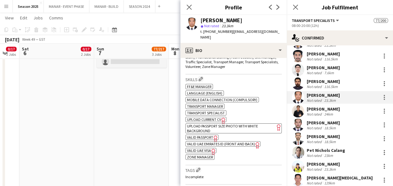
click at [241, 19] on div "[PERSON_NAME]" at bounding box center [240, 21] width 81 height 6
drag, startPoint x: 240, startPoint y: 18, endPoint x: 198, endPoint y: 18, distance: 41.3
click at [198, 18] on div "Rex Fallarcuna star Not rated 23.3km t. +971558464261 | rexmfallarcuna@gmail.com" at bounding box center [233, 29] width 106 height 28
click at [326, 106] on div "[PERSON_NAME]" at bounding box center [323, 109] width 33 height 6
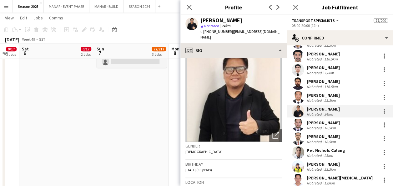
scroll to position [0, 0]
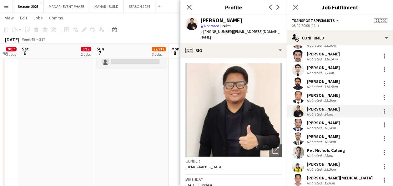
drag, startPoint x: 250, startPoint y: 18, endPoint x: 200, endPoint y: 18, distance: 49.7
click at [200, 18] on div "Jefferson Estioko star Not rated 24km t. +971509372113 | estioko_jeff09@yahoo.c…" at bounding box center [233, 29] width 106 height 28
click at [314, 120] on div "[PERSON_NAME]" at bounding box center [323, 123] width 33 height 6
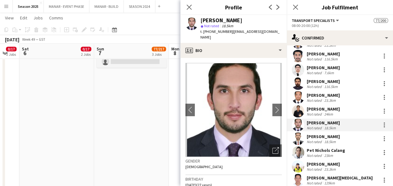
drag, startPoint x: 248, startPoint y: 19, endPoint x: 202, endPoint y: 17, distance: 45.7
click at [202, 18] on div "[PERSON_NAME]" at bounding box center [240, 21] width 81 height 6
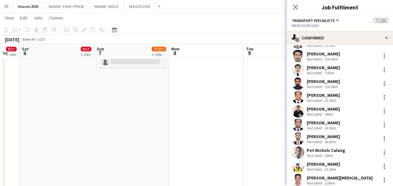
click at [310, 120] on div "[PERSON_NAME]" at bounding box center [323, 123] width 33 height 6
click at [321, 120] on div "[PERSON_NAME]" at bounding box center [323, 123] width 33 height 6
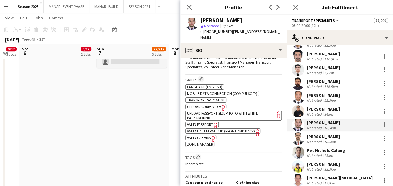
scroll to position [228, 0]
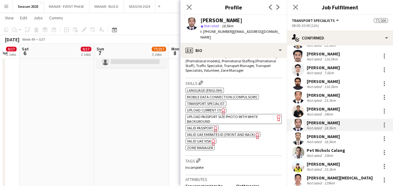
click at [205, 125] on span "VALID PASSPORT" at bounding box center [200, 127] width 26 height 5
click at [198, 132] on span "VALID UAE EMIRATES ID (FRONT AND BACK)" at bounding box center [221, 134] width 68 height 5
click at [200, 139] on span "VALID UAE VISA" at bounding box center [199, 141] width 24 height 5
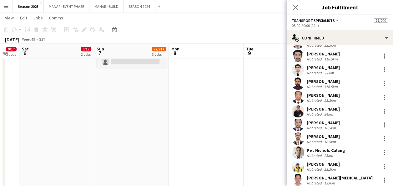
click at [318, 120] on div "[PERSON_NAME]" at bounding box center [323, 123] width 33 height 6
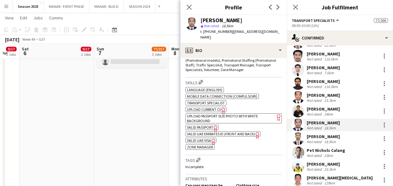
scroll to position [230, 0]
click at [201, 124] on span "VALID PASSPORT" at bounding box center [200, 126] width 26 height 5
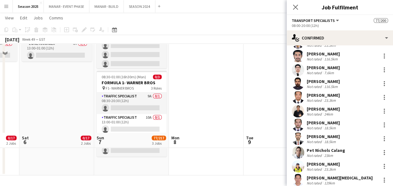
scroll to position [0, 0]
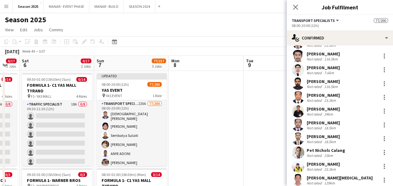
click at [316, 106] on div "[PERSON_NAME]" at bounding box center [323, 109] width 33 height 6
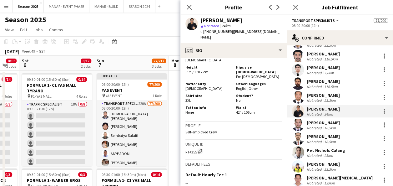
scroll to position [355, 0]
click at [307, 125] on div "Not rated" at bounding box center [315, 127] width 16 height 5
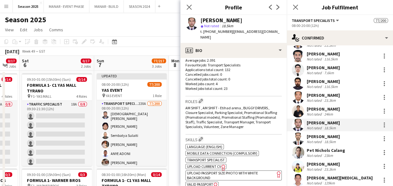
scroll to position [263, 0]
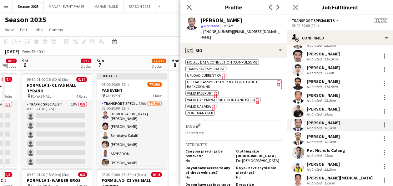
drag, startPoint x: 254, startPoint y: 16, endPoint x: 201, endPoint y: 21, distance: 52.4
click at [201, 21] on div "Muhammad Khalid star Not rated 18.5km t. +971506480821 | mudasirafridi360@gmail…" at bounding box center [233, 29] width 106 height 28
click at [334, 134] on div "[PERSON_NAME]" at bounding box center [323, 137] width 33 height 6
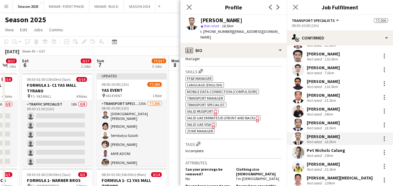
scroll to position [248, 0]
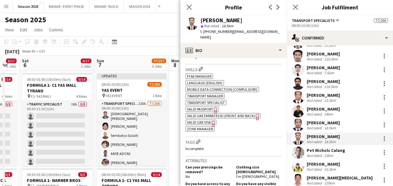
drag, startPoint x: 271, startPoint y: 20, endPoint x: 200, endPoint y: 17, distance: 70.4
click at [200, 18] on div "[PERSON_NAME]" at bounding box center [240, 21] width 81 height 6
click at [210, 107] on span "VALID PASSPORT" at bounding box center [200, 109] width 26 height 5
click at [239, 113] on span "VALID UAE EMIRATES ID (FRONT AND BACK)" at bounding box center [221, 115] width 68 height 5
click at [195, 120] on span "VALID UAE VISA" at bounding box center [199, 122] width 24 height 5
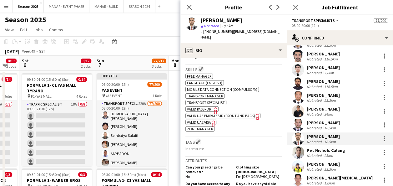
click at [344, 146] on div "Pet Nichols Calang Not rated 23km" at bounding box center [340, 152] width 106 height 13
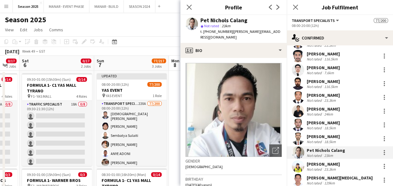
drag, startPoint x: 251, startPoint y: 20, endPoint x: 203, endPoint y: 18, distance: 48.5
click at [203, 18] on div "Pet Nichols Calang" at bounding box center [240, 21] width 81 height 6
drag, startPoint x: 203, startPoint y: 18, endPoint x: 260, endPoint y: 20, distance: 57.9
click at [260, 20] on div "Pet Nichols Calang" at bounding box center [240, 21] width 81 height 6
click at [256, 19] on div "Pet Nichols Calang" at bounding box center [240, 21] width 81 height 6
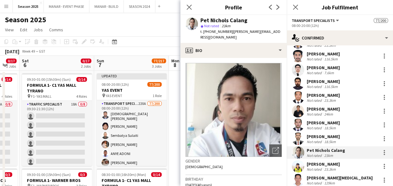
drag, startPoint x: 253, startPoint y: 19, endPoint x: 201, endPoint y: 20, distance: 51.3
click at [201, 20] on div "Pet Nichols Calang" at bounding box center [240, 21] width 81 height 6
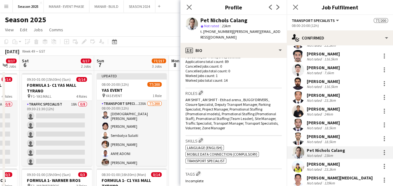
scroll to position [175, 0]
click at [219, 161] on span "TRANSPORT SPECIALIST" at bounding box center [206, 160] width 38 height 5
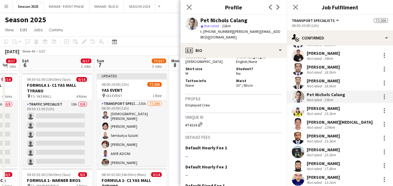
scroll to position [685, 0]
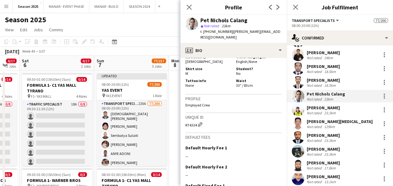
click at [314, 105] on div "[PERSON_NAME]" at bounding box center [323, 108] width 33 height 6
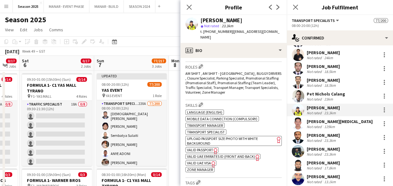
scroll to position [206, 0]
click at [248, 136] on span "UPLOAD PASSPORT SIZE PHOTO WITH WHITE BACKGROUND" at bounding box center [222, 140] width 71 height 9
drag, startPoint x: 244, startPoint y: 19, endPoint x: 201, endPoint y: 20, distance: 42.5
click at [201, 20] on div "[PERSON_NAME]" at bounding box center [240, 21] width 81 height 6
click at [204, 154] on span "VALID UAE EMIRATES ID (FRONT AND BACK)" at bounding box center [221, 156] width 68 height 5
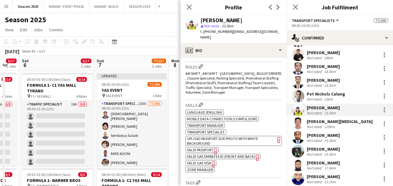
click at [211, 136] on app-spec-pill "ok-circled2 background Layer 1 cross-circle-red background Layer 1 UPLOAD PASSP…" at bounding box center [233, 141] width 96 height 10
click at [206, 147] on span "VALID PASSPORT" at bounding box center [200, 149] width 26 height 5
click at [196, 160] on span "VALID UAE VISA" at bounding box center [199, 162] width 24 height 5
click at [212, 148] on icon "Freelancer has uploaded a photo validation of skill. Click to see" at bounding box center [215, 151] width 7 height 7
click at [207, 160] on span "VALID UAE VISA" at bounding box center [199, 162] width 24 height 5
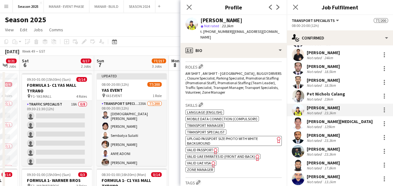
click at [318, 119] on div "[PERSON_NAME][MEDICAL_DATA]" at bounding box center [340, 122] width 66 height 6
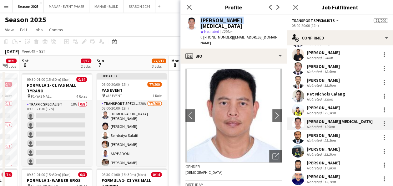
drag, startPoint x: 238, startPoint y: 21, endPoint x: 198, endPoint y: 19, distance: 39.5
click at [198, 19] on div "Richard Banan star Not rated 129km t. +971562390754 | chadbanan@ymail.com" at bounding box center [233, 31] width 106 height 33
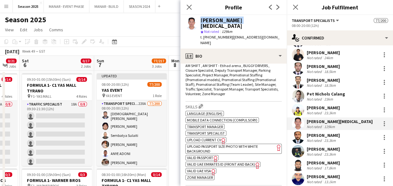
scroll to position [236, 0]
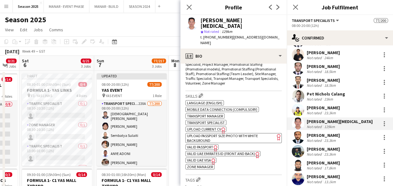
click at [213, 133] on app-spec-pill "ok-circled2 background Layer 1 cross-circle-red background Layer 1 UPLOAD PASSP…" at bounding box center [233, 138] width 96 height 10
click at [203, 144] on span "VALID PASSPORT" at bounding box center [200, 146] width 26 height 5
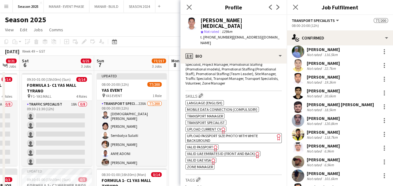
scroll to position [373, 0]
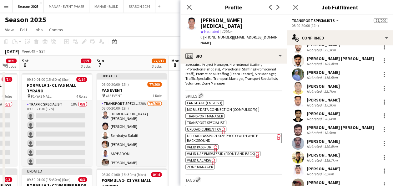
click at [319, 83] on div "[PERSON_NAME]" at bounding box center [323, 86] width 33 height 6
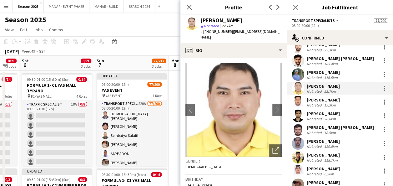
scroll to position [167, 0]
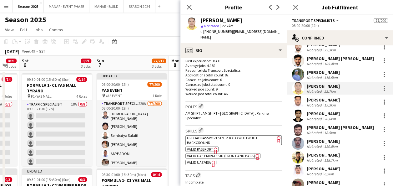
click at [209, 147] on span "VALID PASSPORT" at bounding box center [200, 149] width 26 height 5
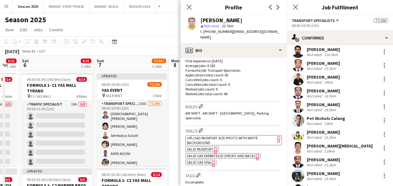
scroll to position [661, 0]
click at [321, 148] on div "Not rated" at bounding box center [315, 150] width 16 height 5
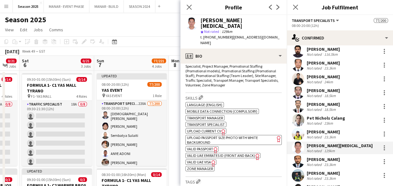
scroll to position [235, 0]
click at [207, 146] on span "VALID PASSPORT" at bounding box center [200, 148] width 26 height 5
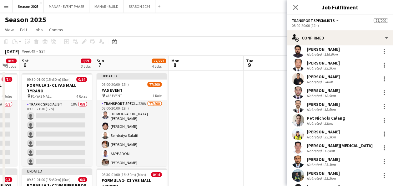
click at [326, 148] on div "129km" at bounding box center [329, 150] width 13 height 5
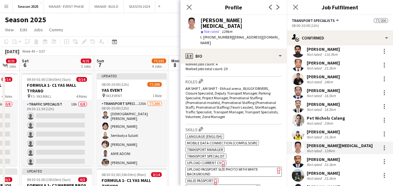
scroll to position [203, 0]
click at [208, 184] on span "VALID UAE EMIRATES ID (FRONT AND BACK)" at bounding box center [221, 186] width 68 height 5
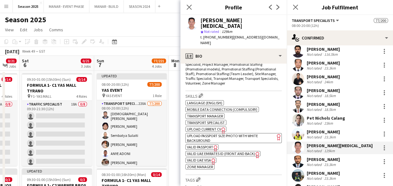
scroll to position [237, 0]
click at [203, 157] on span "VALID UAE VISA" at bounding box center [199, 159] width 24 height 5
click at [203, 144] on span "VALID PASSPORT" at bounding box center [200, 146] width 26 height 5
click at [225, 132] on span "UPLOAD PASSPORT SIZE PHOTO WITH WHITE BACKGROUND" at bounding box center [222, 136] width 71 height 9
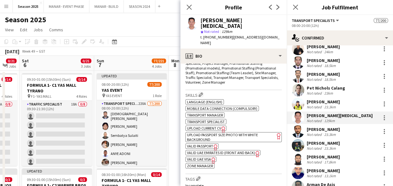
click at [321, 126] on div "[PERSON_NAME]" at bounding box center [323, 129] width 33 height 6
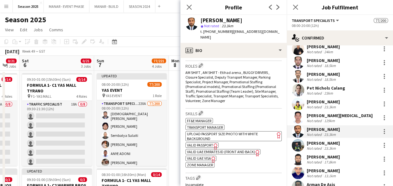
scroll to position [208, 0]
drag, startPoint x: 218, startPoint y: 20, endPoint x: 213, endPoint y: 19, distance: 5.0
click at [213, 19] on div "[PERSON_NAME]" at bounding box center [221, 21] width 42 height 6
click at [225, 18] on div "[PERSON_NAME]" at bounding box center [240, 21] width 81 height 6
drag, startPoint x: 225, startPoint y: 19, endPoint x: 199, endPoint y: 18, distance: 26.0
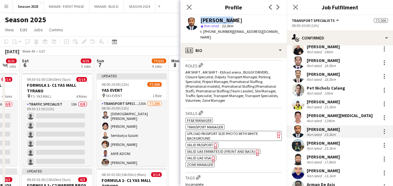
click at [199, 18] on div "tahir ali star Not rated 23.3km t. +971547464409 | malikshb1996@gmail.com" at bounding box center [233, 29] width 106 height 28
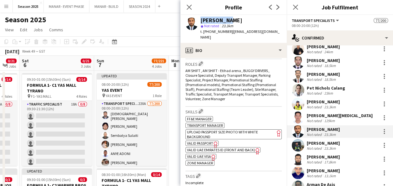
scroll to position [210, 0]
click at [204, 147] on span "VALID UAE EMIRATES ID (FRONT AND BACK)" at bounding box center [221, 149] width 68 height 5
click at [207, 154] on span "VALID UAE VISA" at bounding box center [199, 156] width 24 height 5
click at [212, 129] on app-spec-pill "ok-circled2 background Layer 1 cross-circle-red background Layer 1 UPLOAD PASSP…" at bounding box center [233, 134] width 96 height 10
click at [204, 154] on span "VALID UAE VISA" at bounding box center [199, 156] width 24 height 5
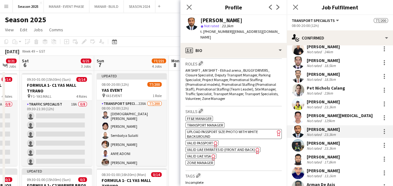
click at [323, 140] on div "[PERSON_NAME]" at bounding box center [323, 143] width 33 height 6
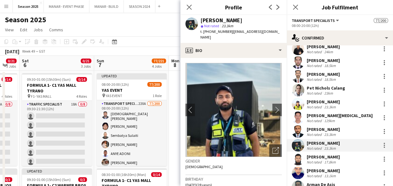
drag, startPoint x: 250, startPoint y: 18, endPoint x: 199, endPoint y: 18, distance: 51.6
click at [199, 18] on div "Maaz Shaikh Raees star Not rated 23.3km t. +971568463659 | mraees188@gmail.com" at bounding box center [233, 29] width 106 height 28
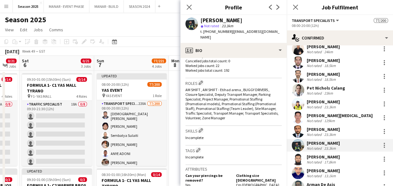
scroll to position [129, 0]
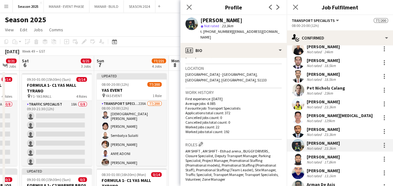
click at [314, 154] on div "[PERSON_NAME]" at bounding box center [323, 157] width 33 height 6
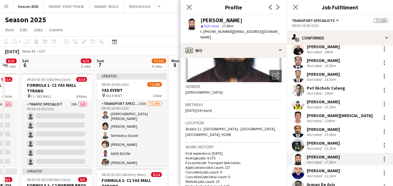
scroll to position [73, 0]
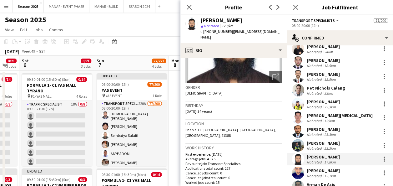
drag, startPoint x: 239, startPoint y: 21, endPoint x: 200, endPoint y: 17, distance: 39.9
click at [200, 17] on div "Khawaja Umair star Not rated 17.8km t. +971502770164 | khawajaumair96@gmail.com" at bounding box center [233, 29] width 106 height 28
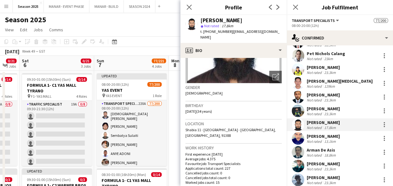
scroll to position [725, 0]
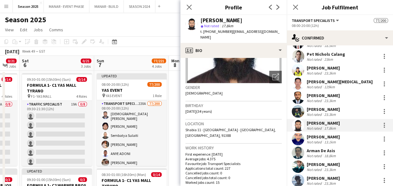
click at [330, 134] on div "[PERSON_NAME]" at bounding box center [323, 137] width 33 height 6
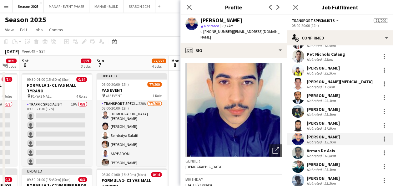
drag, startPoint x: 249, startPoint y: 18, endPoint x: 200, endPoint y: 18, distance: 49.1
click at [200, 18] on div "Mohammad Suhail star Not rated 13.1km t. +971522913110 | sohekhan137@gmail.com" at bounding box center [233, 29] width 106 height 28
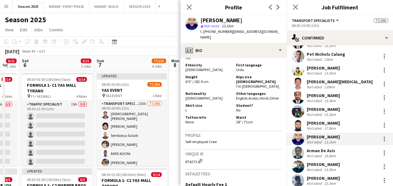
scroll to position [326, 0]
click at [321, 148] on div "Arman De Asis" at bounding box center [322, 151] width 30 height 6
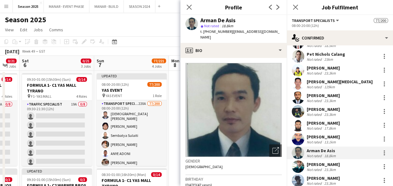
drag, startPoint x: 236, startPoint y: 18, endPoint x: 205, endPoint y: 14, distance: 31.5
click at [205, 14] on app-crew-profile "Close pop-in Profile Previous Next Arman De Asis star Not rated 18.8km t. +9715…" at bounding box center [233, 93] width 106 height 186
drag, startPoint x: 205, startPoint y: 14, endPoint x: 262, endPoint y: 21, distance: 57.7
click at [262, 21] on div "Arman De Asis" at bounding box center [240, 21] width 81 height 6
click at [240, 20] on div "Arman De Asis" at bounding box center [240, 21] width 81 height 6
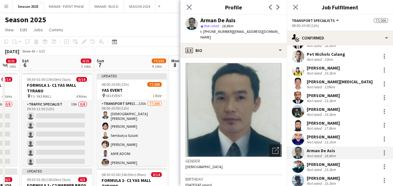
drag, startPoint x: 236, startPoint y: 19, endPoint x: 201, endPoint y: 19, distance: 35.3
click at [201, 19] on div "Arman De Asis" at bounding box center [240, 21] width 81 height 6
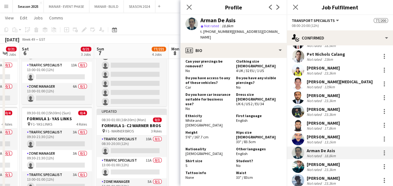
scroll to position [745, 0]
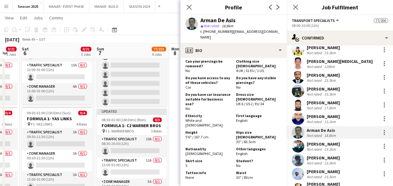
click at [316, 141] on div "[PERSON_NAME]" at bounding box center [323, 144] width 33 height 6
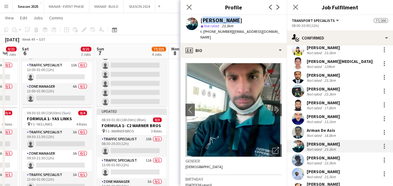
drag, startPoint x: 228, startPoint y: 18, endPoint x: 201, endPoint y: 16, distance: 27.0
click at [201, 16] on div "Alaa Albadi star Not rated 23.3km t. +971551911264 | alaaalb-ae@hotmail.com" at bounding box center [233, 29] width 106 height 28
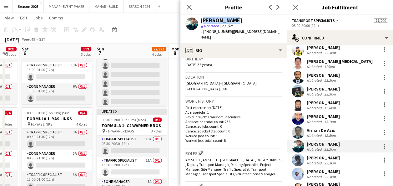
scroll to position [189, 0]
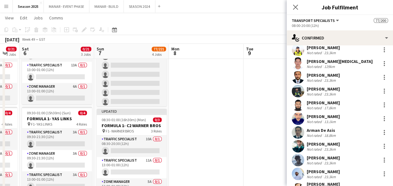
click at [325, 141] on div "[PERSON_NAME]" at bounding box center [323, 144] width 33 height 6
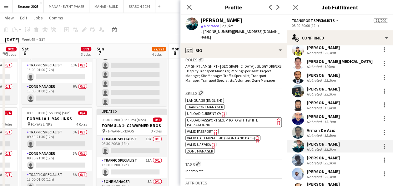
scroll to position [213, 0]
click at [201, 118] on span "UPLOAD PASSPORT SIZE PHOTO WITH WHITE BACKGROUND" at bounding box center [222, 122] width 71 height 9
click at [208, 136] on span "VALID UAE EMIRATES ID (FRONT AND BACK)" at bounding box center [221, 138] width 68 height 5
click at [208, 142] on span "VALID UAE VISA" at bounding box center [199, 144] width 24 height 5
click at [206, 129] on span "VALID PASSPORT" at bounding box center [200, 131] width 26 height 5
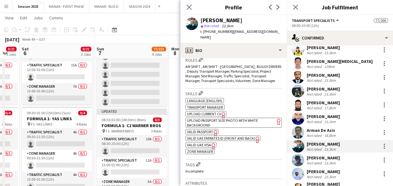
click at [316, 155] on div "[PERSON_NAME]" at bounding box center [323, 158] width 33 height 6
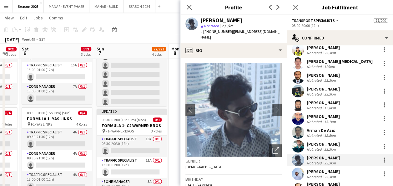
drag, startPoint x: 235, startPoint y: 19, endPoint x: 201, endPoint y: 19, distance: 33.2
click at [201, 19] on div "[PERSON_NAME]" at bounding box center [240, 21] width 81 height 6
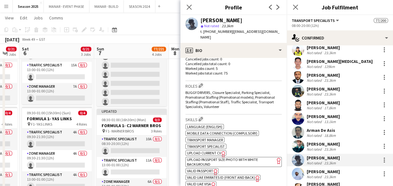
scroll to position [188, 0]
click at [221, 174] on span "VALID UAE EMIRATES ID (FRONT AND BACK)" at bounding box center [221, 176] width 68 height 5
click at [206, 181] on span "VALID UAE VISA" at bounding box center [199, 183] width 24 height 5
click at [208, 168] on span "VALID PASSPORT" at bounding box center [200, 170] width 26 height 5
click at [209, 157] on span "UPLOAD PASSPORT SIZE PHOTO WITH WHITE BACKGROUND" at bounding box center [222, 161] width 71 height 9
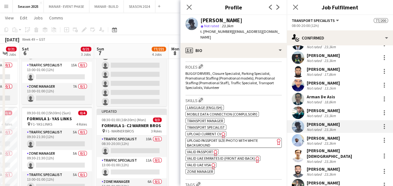
scroll to position [779, 0]
click at [322, 135] on div "[PERSON_NAME]" at bounding box center [323, 138] width 33 height 6
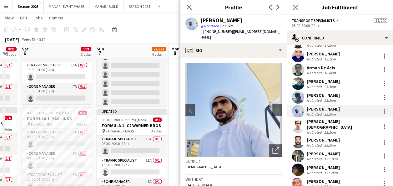
scroll to position [808, 0]
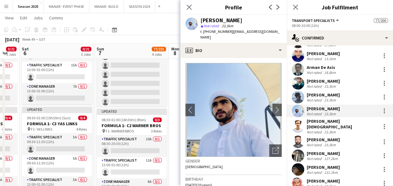
drag, startPoint x: 251, startPoint y: 19, endPoint x: 199, endPoint y: 17, distance: 52.3
click at [199, 17] on div "Muhammed Hashir star Not rated 23.3km t. +971547701214 | hashir00112233@gmail.c…" at bounding box center [233, 29] width 106 height 28
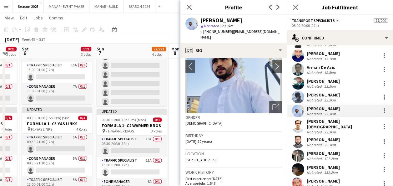
scroll to position [0, 0]
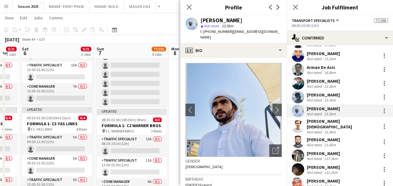
click at [311, 118] on div "[PERSON_NAME][DEMOGRAPHIC_DATA]" at bounding box center [342, 123] width 71 height 11
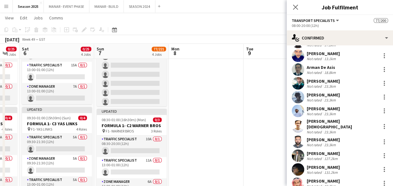
click at [311, 118] on div "[PERSON_NAME][DEMOGRAPHIC_DATA]" at bounding box center [342, 123] width 71 height 11
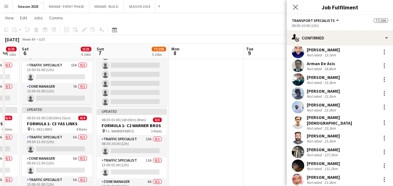
scroll to position [812, 0]
click at [330, 114] on div "Mohammad Rahibul Islam Not rated 23.3km" at bounding box center [340, 122] width 106 height 16
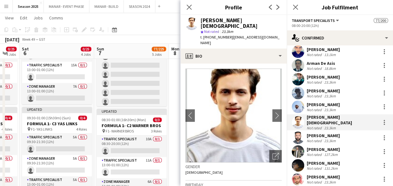
scroll to position [94, 0]
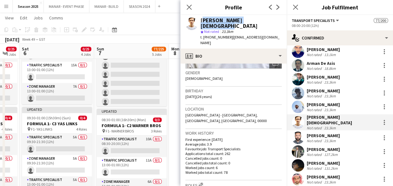
drag, startPoint x: 265, startPoint y: 21, endPoint x: 200, endPoint y: 19, distance: 64.8
click at [200, 19] on div "Mohammad Rahibul Islam star Not rated 23.3km t. +9710508526008 | rirahib@gmail.…" at bounding box center [233, 31] width 106 height 33
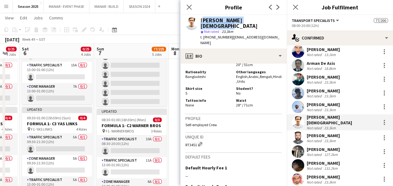
scroll to position [362, 0]
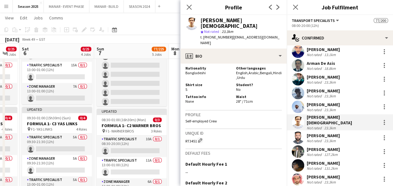
click at [336, 138] on div "23.3km" at bounding box center [330, 140] width 14 height 5
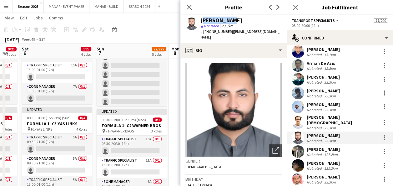
drag, startPoint x: 232, startPoint y: 19, endPoint x: 199, endPoint y: 17, distance: 33.2
click at [199, 17] on div "Raess Umar star Not rated 23.3km t. +971504250962 | ranaraees446@gmail.com" at bounding box center [233, 29] width 106 height 28
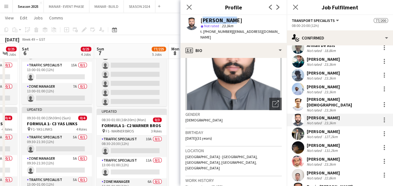
scroll to position [831, 0]
click at [319, 128] on div "[PERSON_NAME]" at bounding box center [323, 131] width 33 height 6
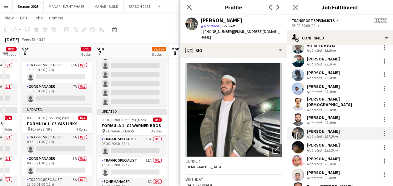
drag, startPoint x: 242, startPoint y: 19, endPoint x: 200, endPoint y: 18, distance: 41.9
click at [200, 18] on div "Abdullah Khalid star Not rated 127.2km t. +971508403983 | aboodik94@gmail.com" at bounding box center [233, 29] width 106 height 28
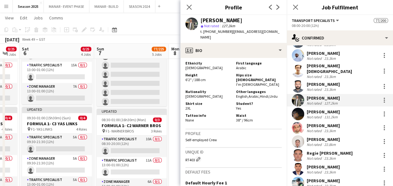
scroll to position [864, 0]
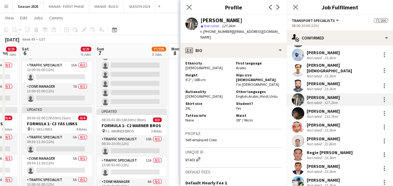
click at [321, 108] on div "[PERSON_NAME]" at bounding box center [323, 111] width 33 height 6
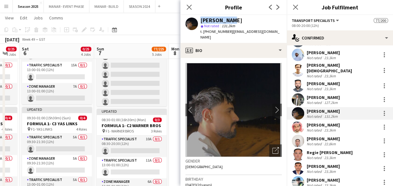
drag, startPoint x: 228, startPoint y: 18, endPoint x: 197, endPoint y: 19, distance: 31.0
click at [197, 19] on div "Ali Khalid star Not rated 131.2km t. +971524522823 | aliwando.7f@gmail.com" at bounding box center [233, 29] width 106 height 28
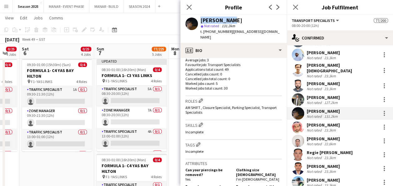
scroll to position [114, 0]
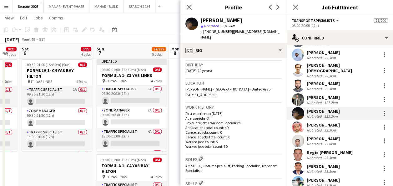
click at [314, 122] on div "[PERSON_NAME]" at bounding box center [323, 125] width 33 height 6
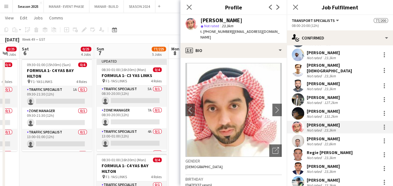
drag, startPoint x: 246, startPoint y: 18, endPoint x: 199, endPoint y: 18, distance: 47.2
click at [199, 18] on div "Suleman Merzam star Not rated 23.3km t. +971547880996 | sallutaam786@gmail.com" at bounding box center [233, 29] width 106 height 28
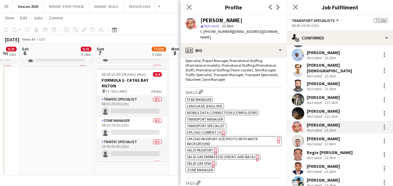
scroll to position [229, 0]
click at [203, 147] on span "VALID PASSPORT" at bounding box center [200, 149] width 26 height 5
click at [198, 154] on span "VALID UAE EMIRATES ID (FRONT AND BACK)" at bounding box center [221, 156] width 68 height 5
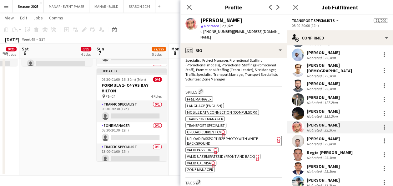
click at [203, 160] on span "VALID UAE VISA" at bounding box center [199, 162] width 24 height 5
click at [195, 147] on span "VALID PASSPORT" at bounding box center [200, 149] width 26 height 5
click at [210, 136] on span "UPLOAD PASSPORT SIZE PHOTO WITH WHITE BACKGROUND" at bounding box center [222, 140] width 71 height 9
click at [327, 136] on div "[PERSON_NAME]" at bounding box center [323, 139] width 33 height 6
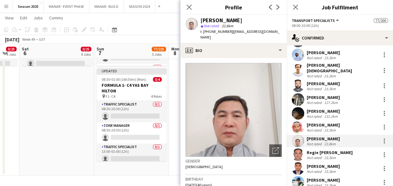
drag, startPoint x: 238, startPoint y: 19, endPoint x: 201, endPoint y: 20, distance: 36.9
click at [201, 20] on div "[PERSON_NAME]" at bounding box center [240, 21] width 81 height 6
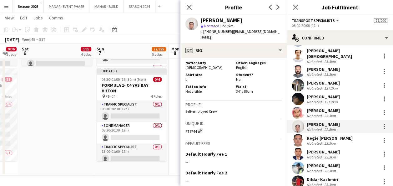
scroll to position [879, 0]
click at [309, 135] on div "Regie [PERSON_NAME]" at bounding box center [330, 138] width 46 height 6
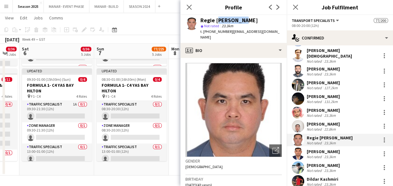
drag, startPoint x: 239, startPoint y: 19, endPoint x: 213, endPoint y: 19, distance: 25.6
click at [213, 19] on div "Regie [PERSON_NAME]" at bounding box center [240, 21] width 81 height 6
drag, startPoint x: 213, startPoint y: 19, endPoint x: 279, endPoint y: 21, distance: 65.7
click at [279, 21] on app-profile-header "Regie Dela cruz star Not rated 23.3km t. +971522990721 | dregie919@yahoo.com" at bounding box center [233, 29] width 106 height 28
click at [258, 21] on div "Regie [PERSON_NAME]" at bounding box center [240, 21] width 81 height 6
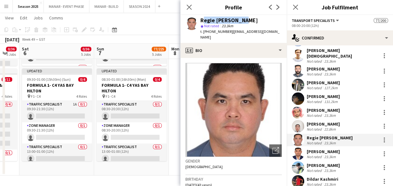
drag, startPoint x: 244, startPoint y: 18, endPoint x: 200, endPoint y: 18, distance: 43.8
click at [200, 18] on div "Regie Dela cruz star Not rated 23.3km t. +971522990721 | dregie919@yahoo.com" at bounding box center [233, 29] width 106 height 28
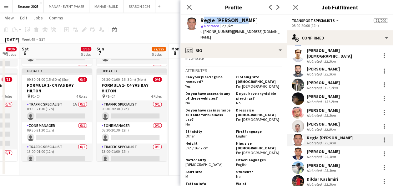
scroll to position [265, 0]
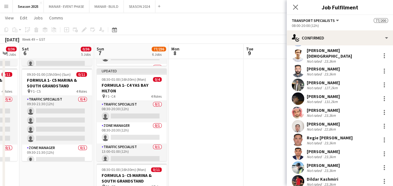
click at [317, 149] on div "[PERSON_NAME]" at bounding box center [323, 152] width 33 height 6
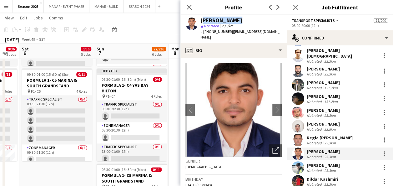
drag, startPoint x: 232, startPoint y: 21, endPoint x: 199, endPoint y: 17, distance: 33.0
click at [199, 17] on div "Sabir Baloch star Not rated 23.3km t. +971555622878 | albalochi_2008me@hotmail.…" at bounding box center [233, 29] width 106 height 28
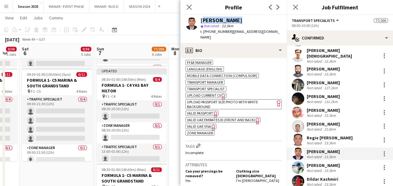
scroll to position [271, 0]
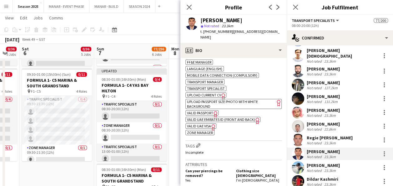
click at [200, 117] on span "VALID UAE EMIRATES ID (FRONT AND BACK)" at bounding box center [221, 119] width 68 height 5
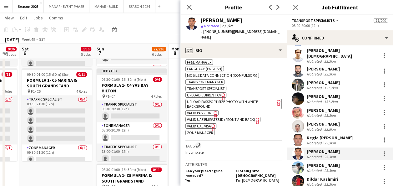
click at [203, 124] on span "VALID UAE VISA" at bounding box center [199, 126] width 24 height 5
click at [195, 110] on span "VALID PASSPORT" at bounding box center [200, 112] width 26 height 5
click at [211, 99] on span "UPLOAD PASSPORT SIZE PHOTO WITH WHITE BACKGROUND" at bounding box center [222, 103] width 71 height 9
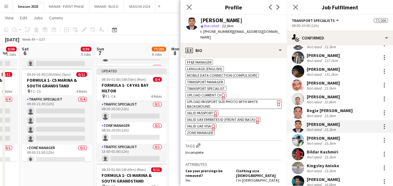
scroll to position [907, 0]
click at [300, 134] on app-user-avatar at bounding box center [298, 140] width 13 height 13
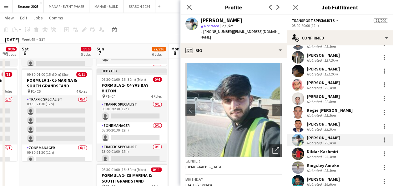
drag, startPoint x: 251, startPoint y: 18, endPoint x: 202, endPoint y: 14, distance: 48.6
click at [202, 14] on app-crew-profile "Close pop-in Profile Previous Next Ahmad Muhammad star Not rated 23.3km t. +971…" at bounding box center [233, 93] width 106 height 186
drag, startPoint x: 202, startPoint y: 14, endPoint x: 273, endPoint y: 20, distance: 71.3
click at [273, 20] on app-profile-header "Ahmad Muhammad star Not rated 23.3km t. +971544951099 | ab9482245@gmail.com" at bounding box center [233, 29] width 106 height 28
click at [254, 19] on div "[PERSON_NAME]" at bounding box center [240, 21] width 81 height 6
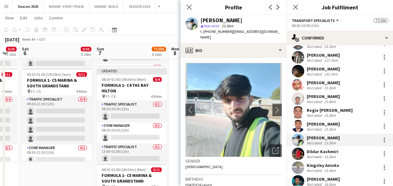
drag, startPoint x: 252, startPoint y: 19, endPoint x: 200, endPoint y: 18, distance: 52.5
click at [200, 18] on div "Ahmad Muhammad star Not rated 23.3km t. +971544951099 | ab9482245@gmail.com" at bounding box center [233, 29] width 106 height 28
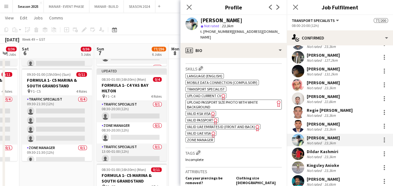
scroll to position [256, 0]
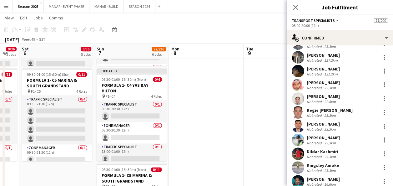
click at [316, 135] on div "[PERSON_NAME]" at bounding box center [323, 138] width 33 height 6
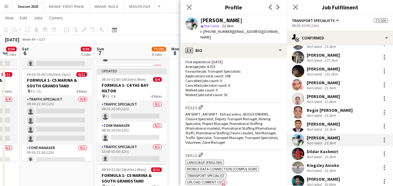
scroll to position [249, 0]
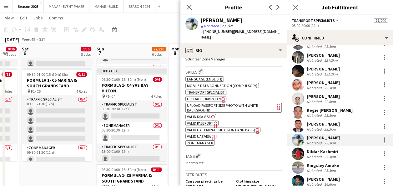
click at [221, 127] on span "VALID UAE EMIRATES ID (FRONT AND BACK)" at bounding box center [221, 129] width 68 height 5
click at [206, 121] on span "VALID PASSPORT" at bounding box center [200, 123] width 26 height 5
click at [209, 121] on span "VALID PASSPORT" at bounding box center [200, 123] width 26 height 5
click at [200, 134] on span "VALID UAE VISA" at bounding box center [199, 136] width 24 height 5
click at [200, 121] on span "VALID PASSPORT" at bounding box center [200, 123] width 26 height 5
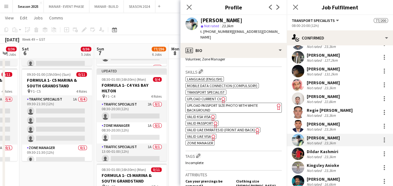
click at [216, 103] on span "UPLOAD PASSPORT SIZE PHOTO WITH WHITE BACKGROUND" at bounding box center [222, 107] width 71 height 9
click at [312, 149] on div "Dildar Kashmiri" at bounding box center [323, 152] width 32 height 6
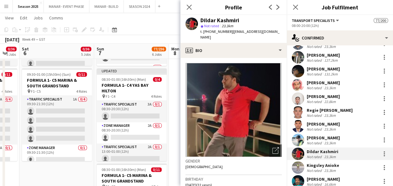
drag, startPoint x: 240, startPoint y: 19, endPoint x: 200, endPoint y: 19, distance: 40.3
click at [200, 19] on div "Dildar Kashmiri" at bounding box center [240, 21] width 81 height 6
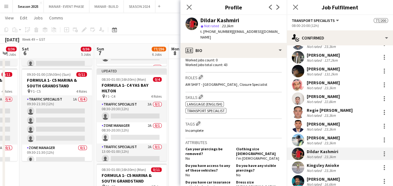
scroll to position [271, 0]
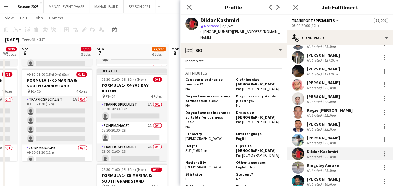
click at [301, 161] on app-user-avatar at bounding box center [298, 167] width 13 height 13
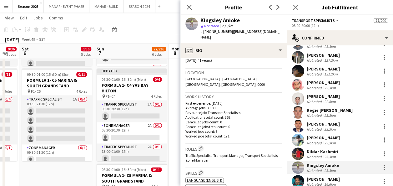
scroll to position [194, 0]
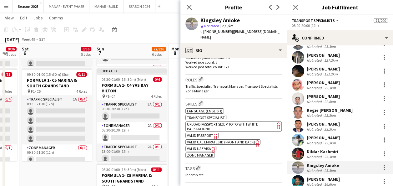
drag, startPoint x: 243, startPoint y: 18, endPoint x: 199, endPoint y: 17, distance: 44.4
click at [199, 17] on div "Kingsley Anioke star Not rated 23.3km t. +971562710690 | kingsleyanioke2@gmail.…" at bounding box center [233, 29] width 106 height 28
click at [201, 139] on app-spec-pill "ok-circled2 background Layer 1 cross-circle-red background Layer 1 VALID UAE EM…" at bounding box center [222, 141] width 75 height 5
click at [206, 146] on span "VALID UAE VISA" at bounding box center [199, 148] width 24 height 5
click at [200, 133] on span "VALID PASSPORT" at bounding box center [200, 135] width 26 height 5
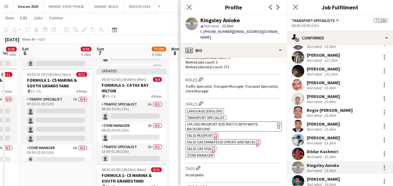
click at [211, 122] on span "UPLOAD PASSPORT SIZE PHOTO WITH WHITE BACKGROUND" at bounding box center [222, 126] width 71 height 9
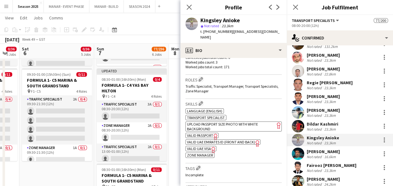
scroll to position [935, 0]
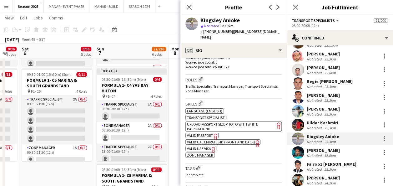
click at [335, 147] on div "[PERSON_NAME]" at bounding box center [323, 150] width 33 height 6
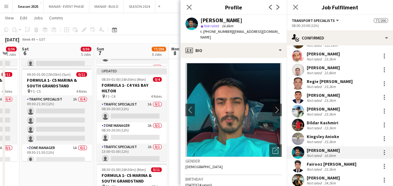
drag, startPoint x: 253, startPoint y: 20, endPoint x: 200, endPoint y: 19, distance: 53.5
click at [200, 19] on div "Mohammad Abdullah star Not rated 16.6km t. +971523780839 | abdullah_ahmed42@yah…" at bounding box center [233, 29] width 106 height 28
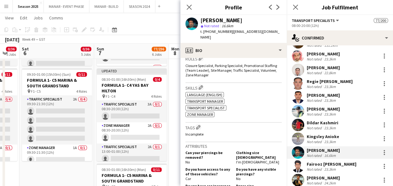
scroll to position [220, 0]
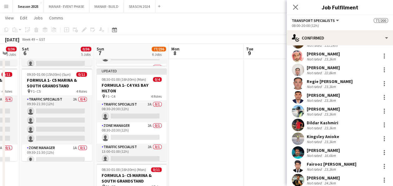
click at [321, 147] on div "[PERSON_NAME]" at bounding box center [323, 150] width 33 height 6
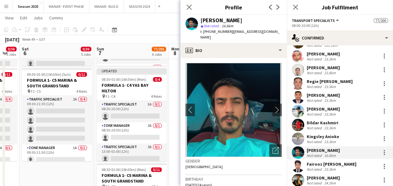
click at [321, 161] on div "Fairooz [PERSON_NAME]" at bounding box center [332, 164] width 50 height 6
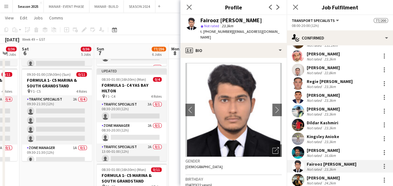
drag, startPoint x: 258, startPoint y: 18, endPoint x: 198, endPoint y: 17, distance: 59.7
click at [198, 17] on div "Fairooz Abdul Rahiman star Not rated 23.3km t. +971523229922 | firoz10hd@gmail.…" at bounding box center [233, 29] width 106 height 28
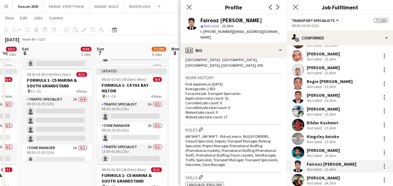
scroll to position [258, 0]
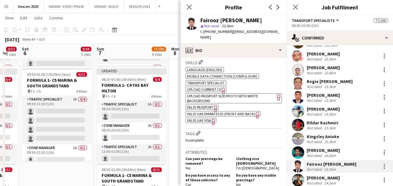
click at [205, 111] on span "VALID UAE EMIRATES ID (FRONT AND BACK)" at bounding box center [221, 113] width 68 height 5
click at [202, 105] on span "VALID PASSPORT" at bounding box center [200, 107] width 26 height 5
click at [196, 118] on span "VALID UAE VISA" at bounding box center [199, 120] width 24 height 5
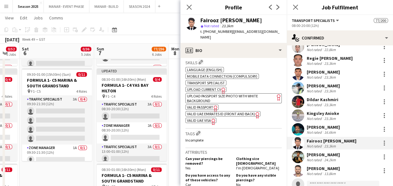
scroll to position [959, 0]
click at [319, 151] on div "[PERSON_NAME]" at bounding box center [323, 154] width 33 height 6
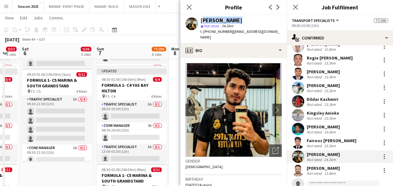
drag, startPoint x: 236, startPoint y: 20, endPoint x: 201, endPoint y: 18, distance: 34.8
click at [201, 18] on div "[PERSON_NAME]" at bounding box center [240, 21] width 81 height 6
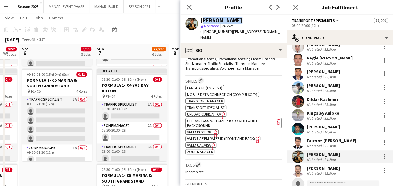
scroll to position [230, 0]
click at [198, 138] on span "VALID UAE EMIRATES ID (FRONT AND BACK)" at bounding box center [221, 138] width 68 height 5
click at [201, 146] on span "VALID UAE VISA" at bounding box center [199, 144] width 24 height 5
click at [202, 129] on span "VALID PASSPORT" at bounding box center [200, 131] width 26 height 5
click at [208, 121] on span "UPLOAD PASSPORT SIZE PHOTO WITH WHITE BACKGROUND" at bounding box center [222, 122] width 71 height 9
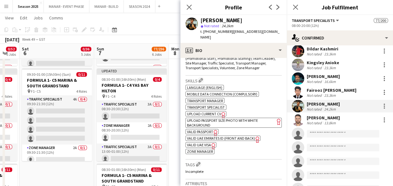
scroll to position [1009, 0]
click at [334, 121] on div "13.8km" at bounding box center [330, 123] width 14 height 5
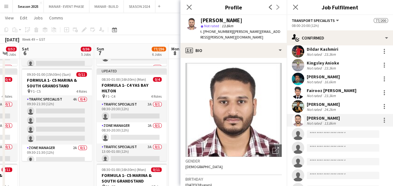
drag, startPoint x: 250, startPoint y: 19, endPoint x: 201, endPoint y: 19, distance: 48.8
click at [201, 19] on div "[PERSON_NAME]" at bounding box center [240, 21] width 81 height 6
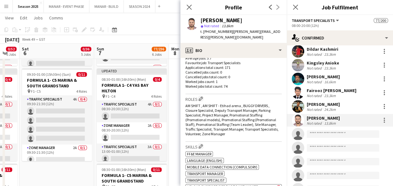
scroll to position [255, 0]
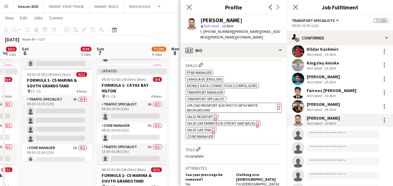
click at [204, 121] on span "VALID UAE EMIRATES ID (FRONT AND BACK)" at bounding box center [221, 123] width 68 height 5
click at [197, 127] on span "VALID UAE VISA" at bounding box center [199, 129] width 24 height 5
click at [203, 114] on span "VALID PASSPORT" at bounding box center [200, 116] width 26 height 5
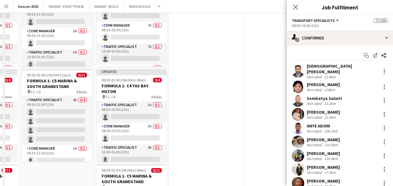
scroll to position [0, 0]
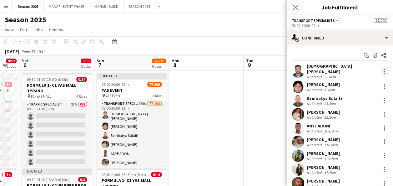
click div
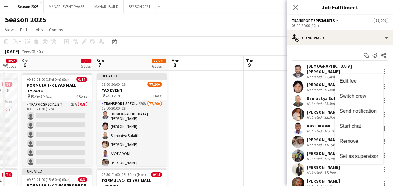
click div
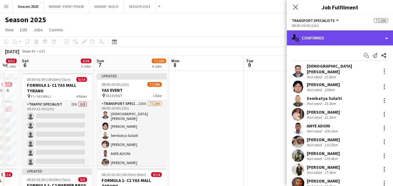
click div "single-neutral-actions-check-2 Confirmed"
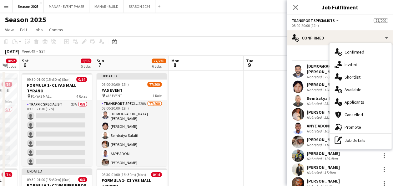
click app-date-cell
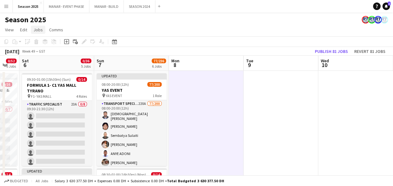
click span "Jobs"
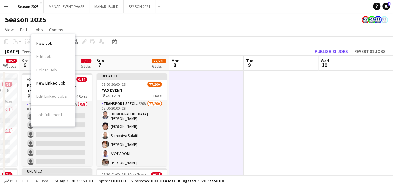
click app-page-menu "View Day view expanded Day view collapsed Month view Date picker Jump to [DATE]…"
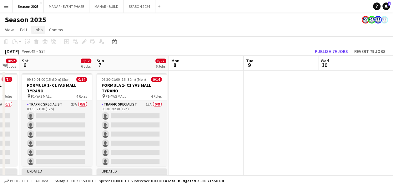
click span "Jobs"
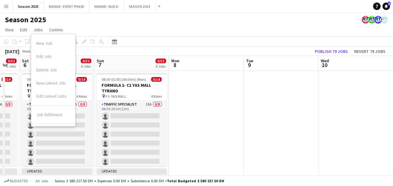
click div "Season 2025"
